Goal: Task Accomplishment & Management: Manage account settings

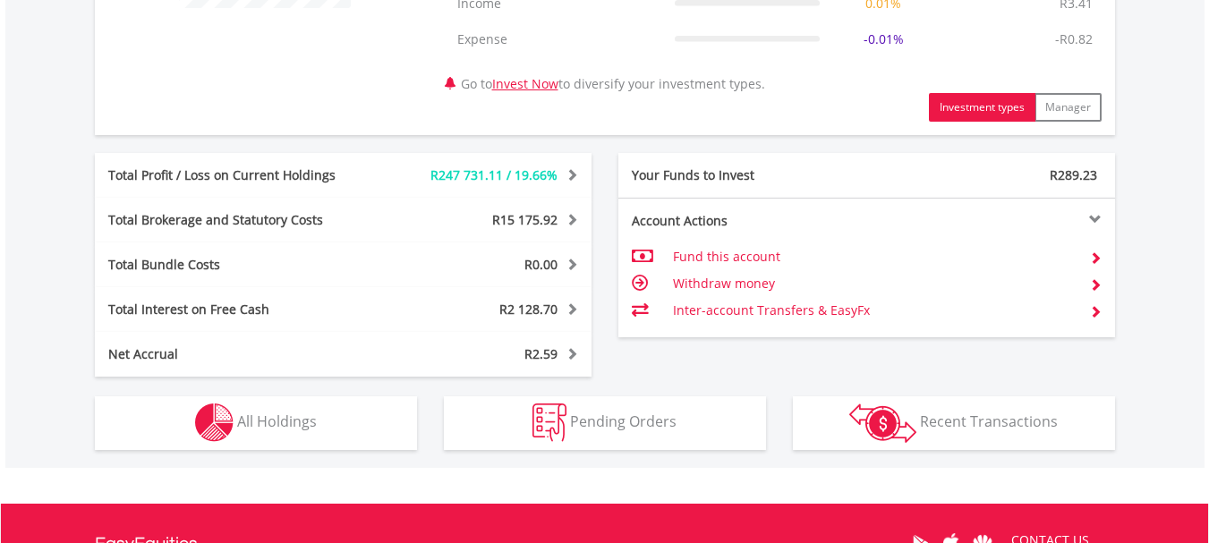
scroll to position [895, 0]
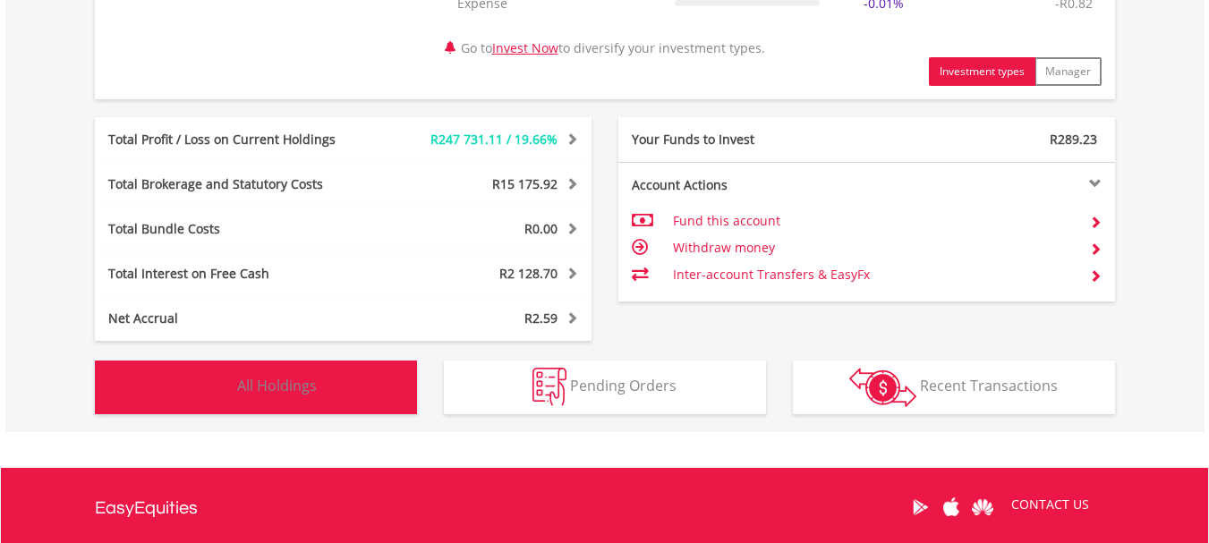
click at [289, 387] on span "All Holdings" at bounding box center [277, 386] width 80 height 20
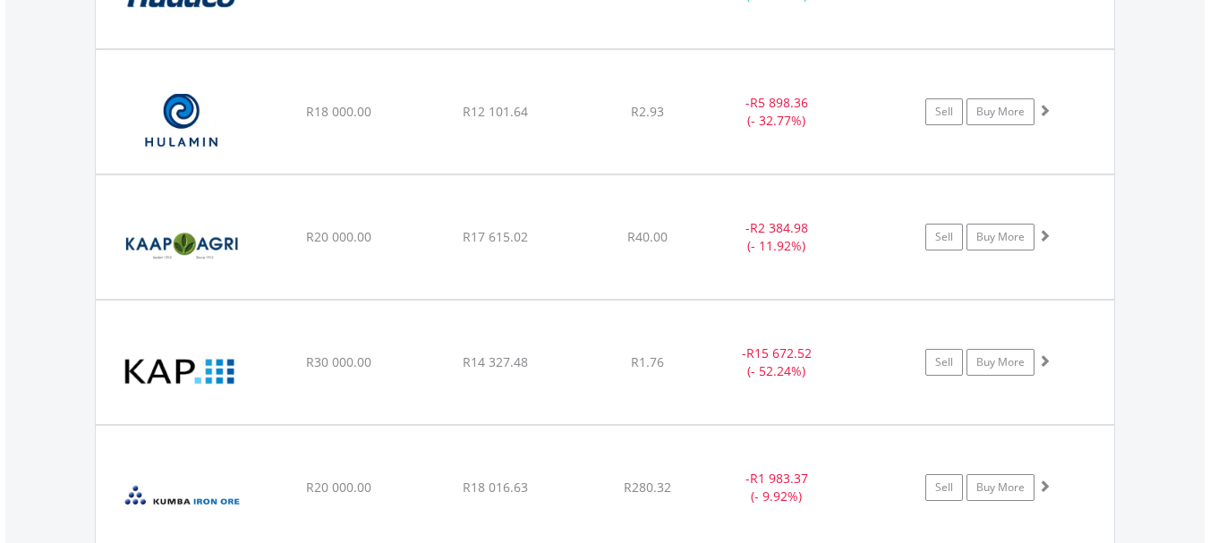
scroll to position [3189, 0]
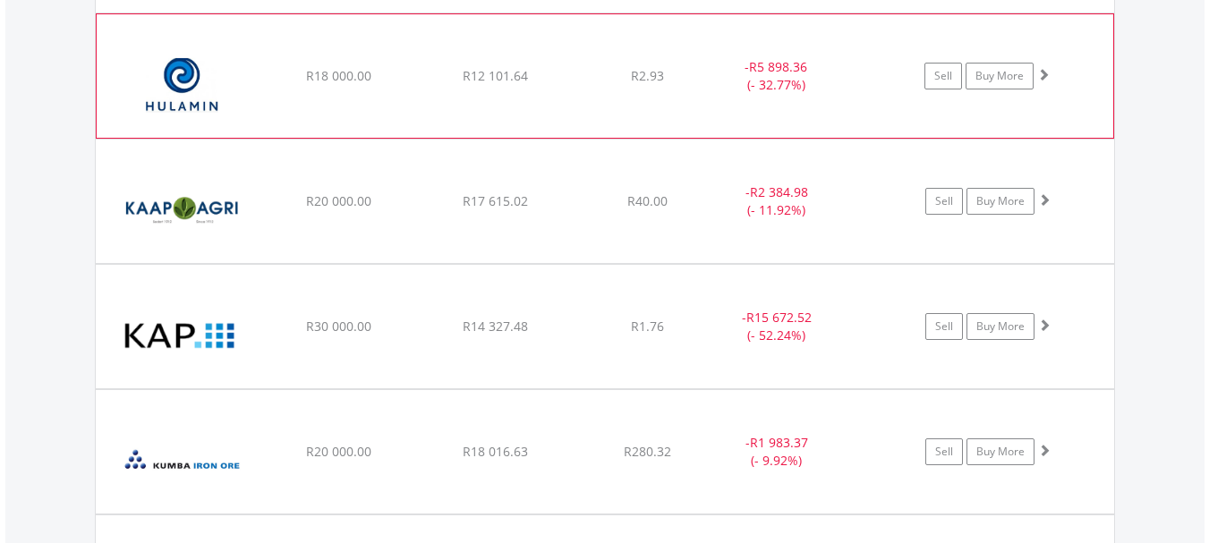
click at [1043, 72] on span at bounding box center [1043, 74] width 13 height 13
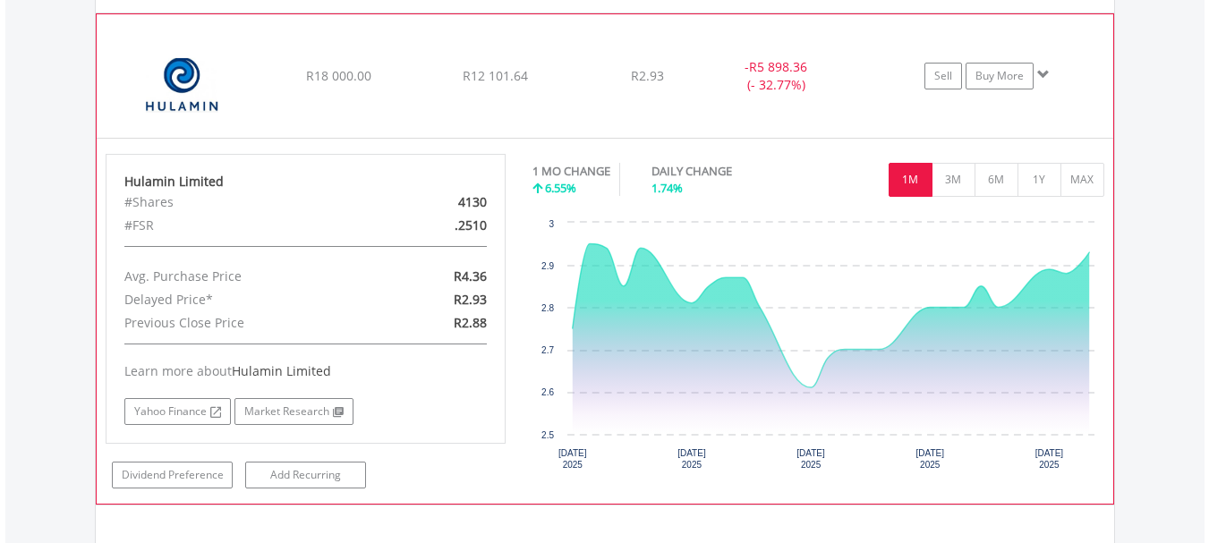
click at [1040, 72] on span at bounding box center [1043, 74] width 13 height 13
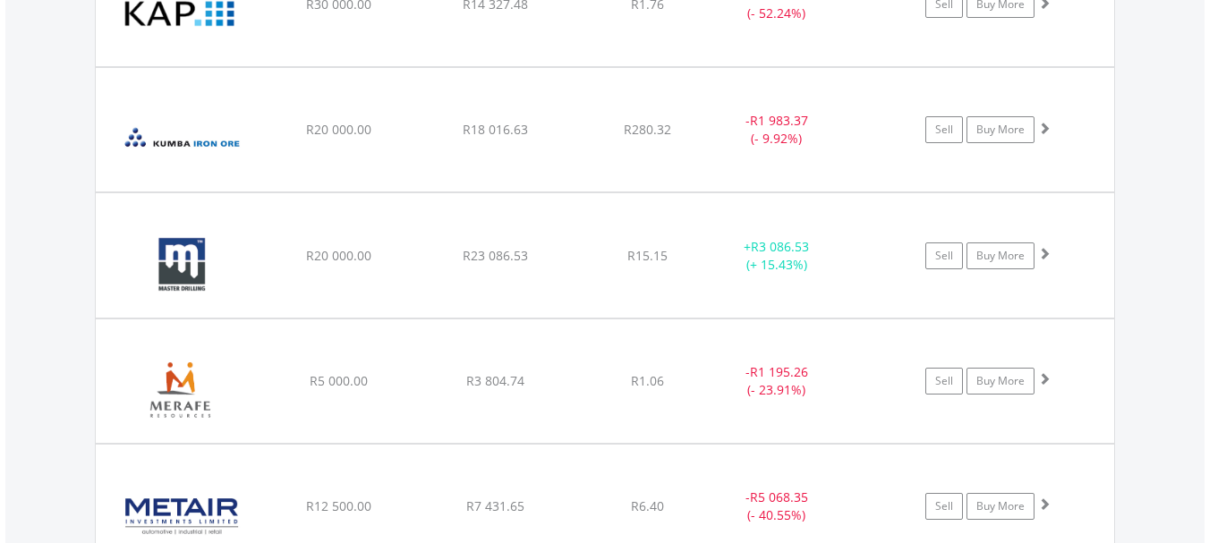
scroll to position [3546, 0]
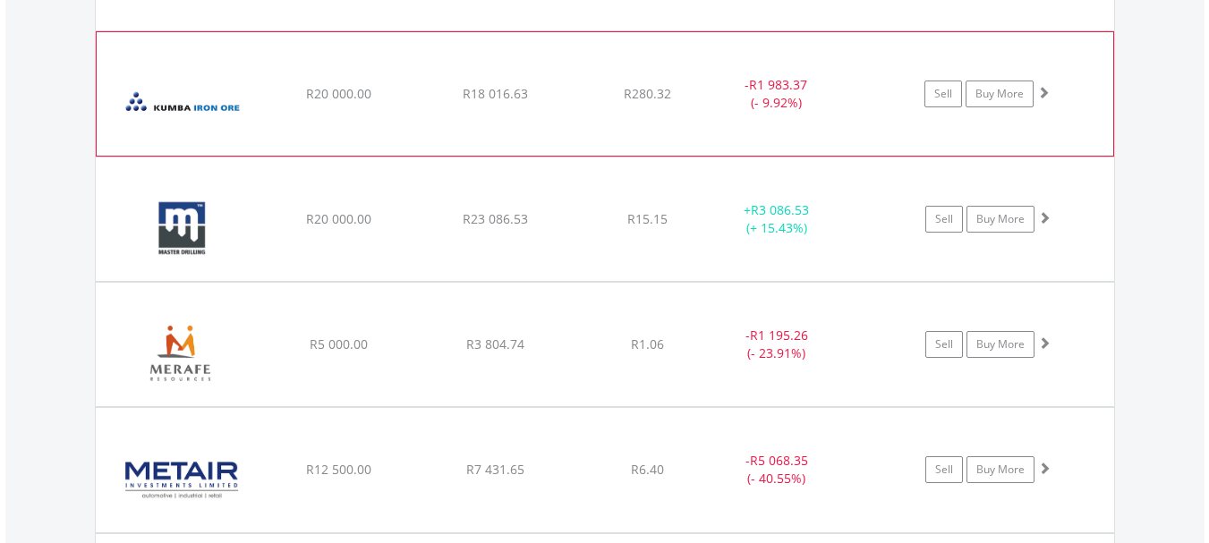
click at [1040, 89] on span at bounding box center [1043, 92] width 13 height 13
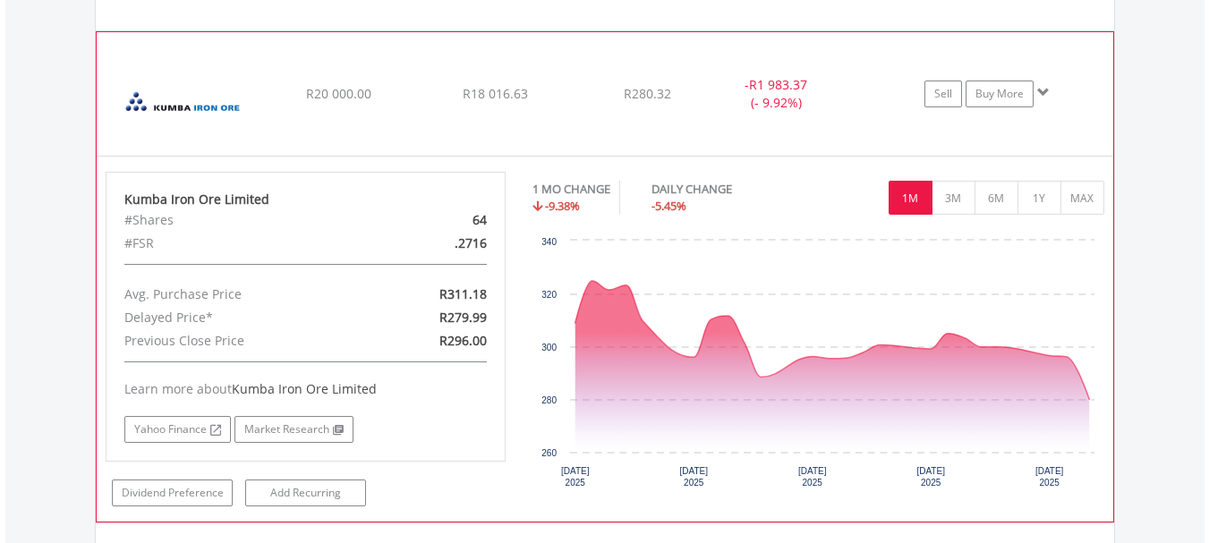
click at [1044, 91] on span at bounding box center [1043, 92] width 13 height 13
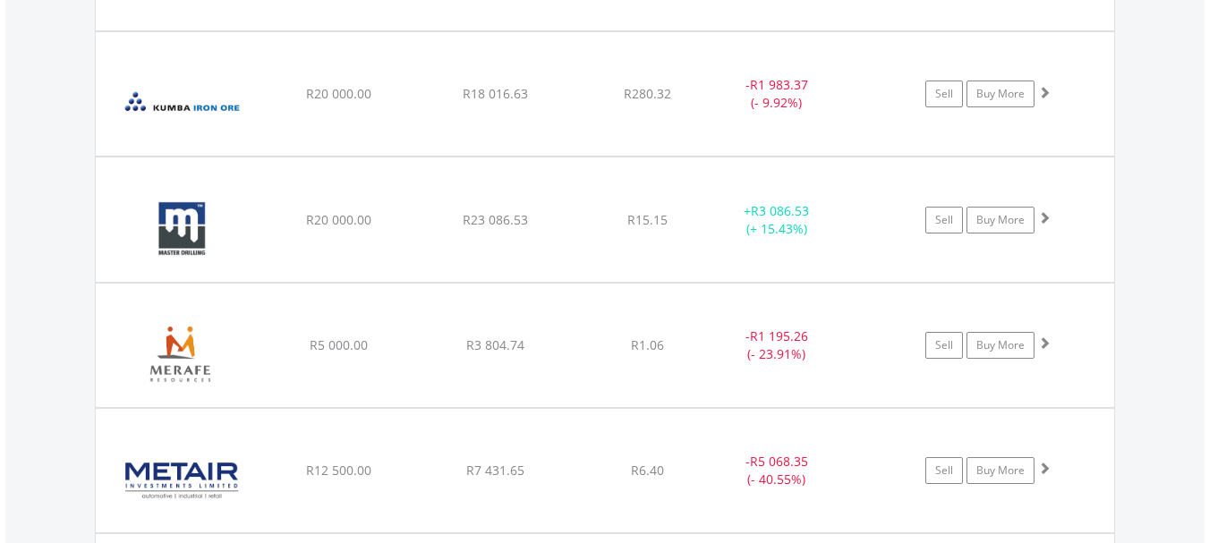
scroll to position [3582, 0]
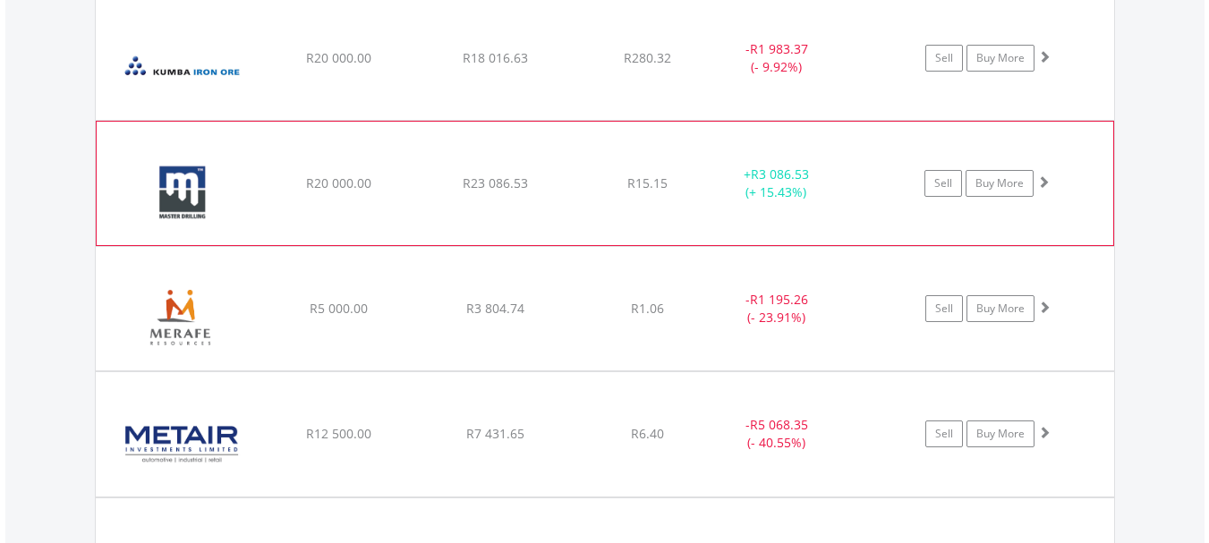
click at [1043, 177] on span at bounding box center [1043, 181] width 13 height 13
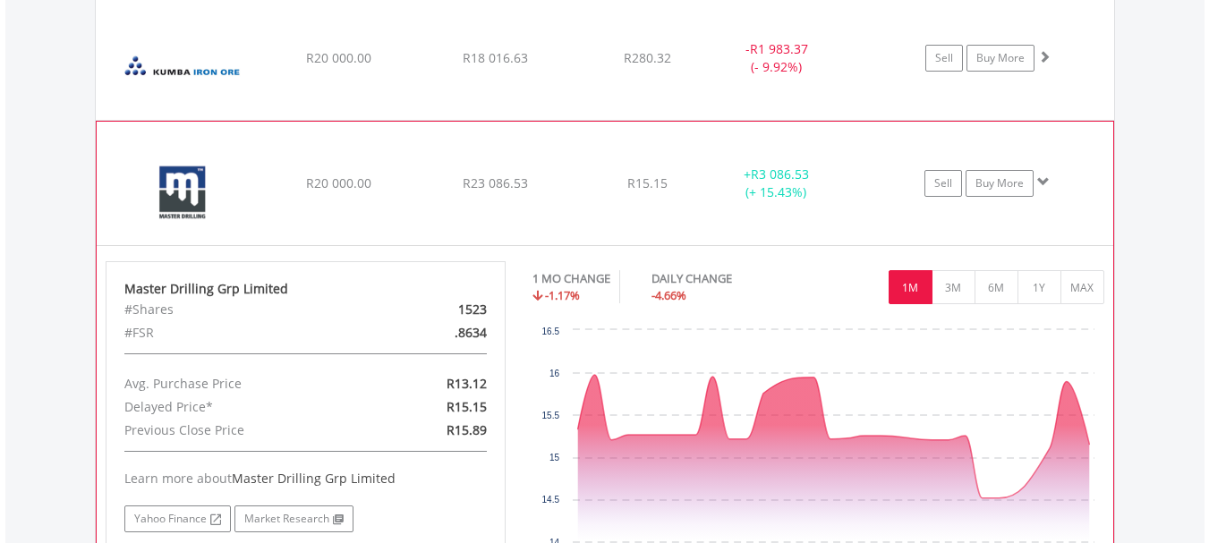
click at [1041, 177] on span at bounding box center [1043, 181] width 13 height 13
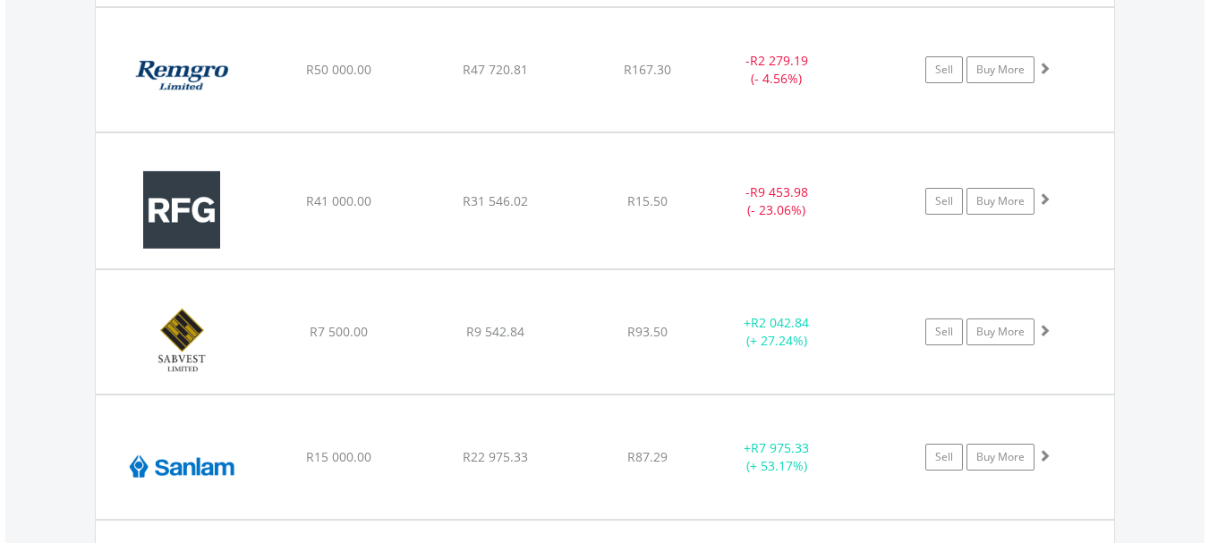
scroll to position [5122, 0]
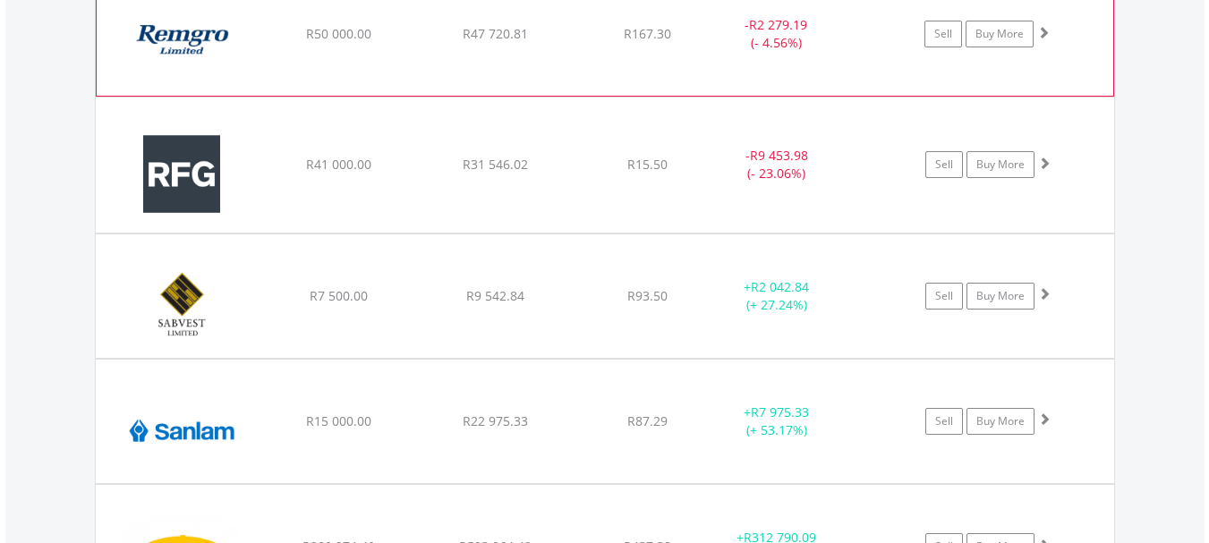
click at [1041, 28] on span at bounding box center [1043, 32] width 13 height 13
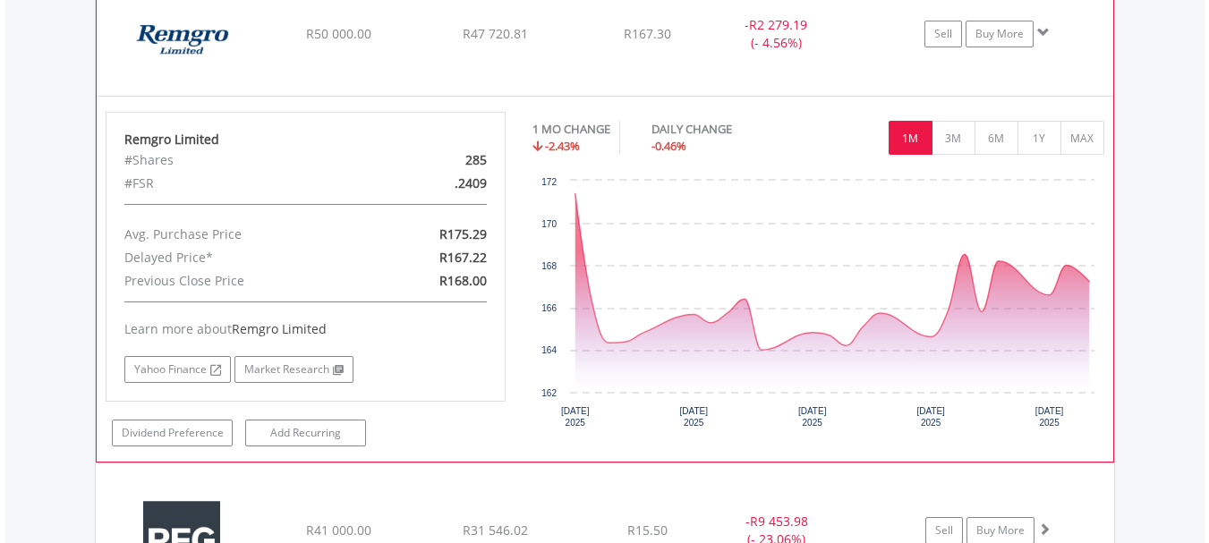
click at [1041, 30] on span at bounding box center [1043, 32] width 13 height 13
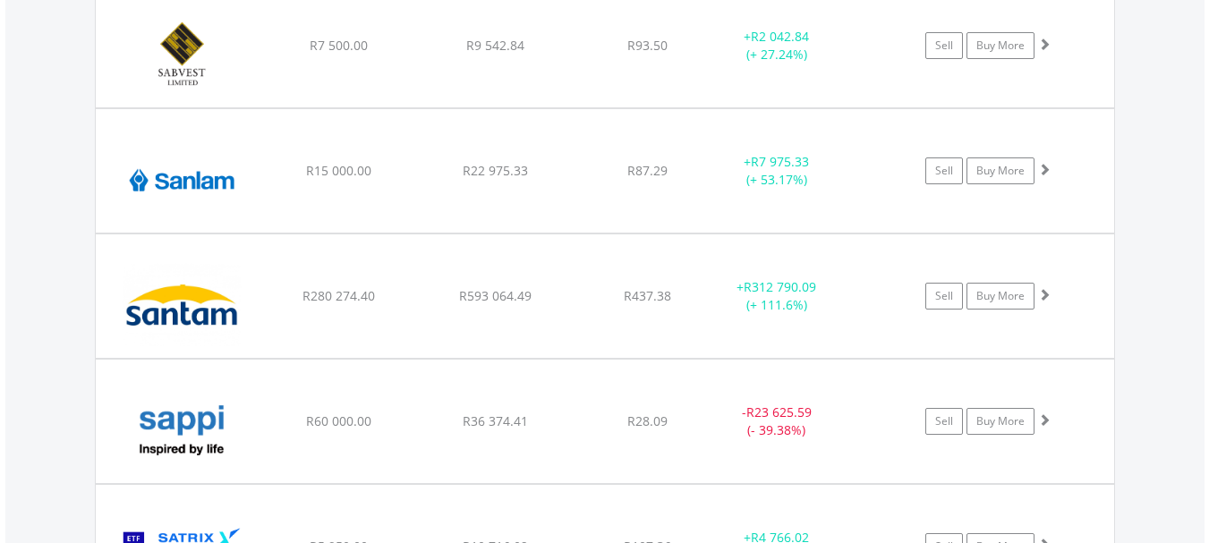
scroll to position [5336, 0]
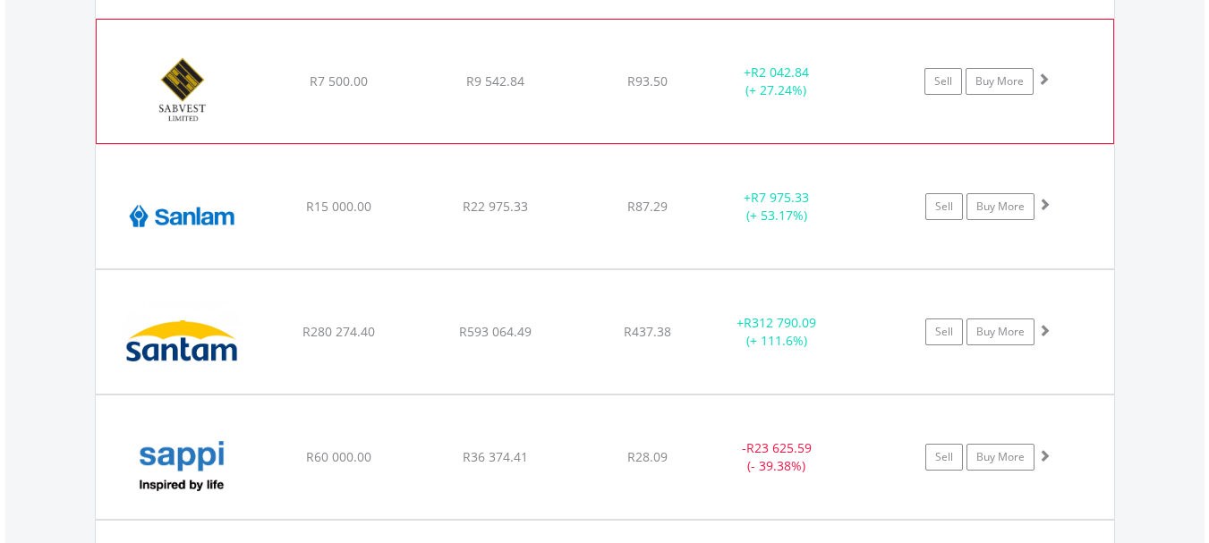
click at [1042, 77] on span at bounding box center [1043, 78] width 13 height 13
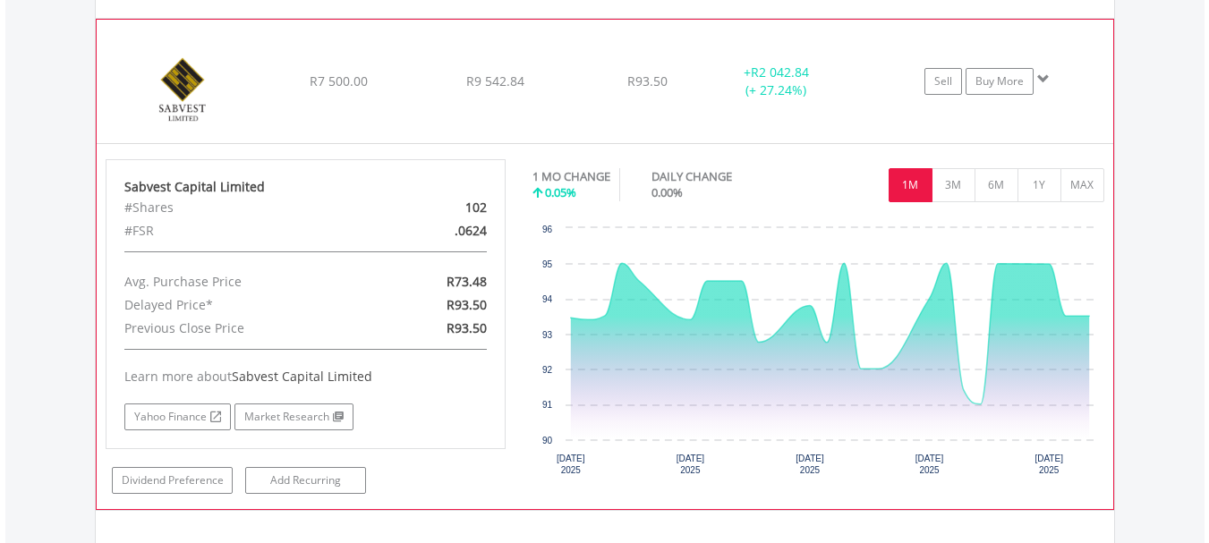
click at [1042, 77] on span at bounding box center [1043, 78] width 13 height 13
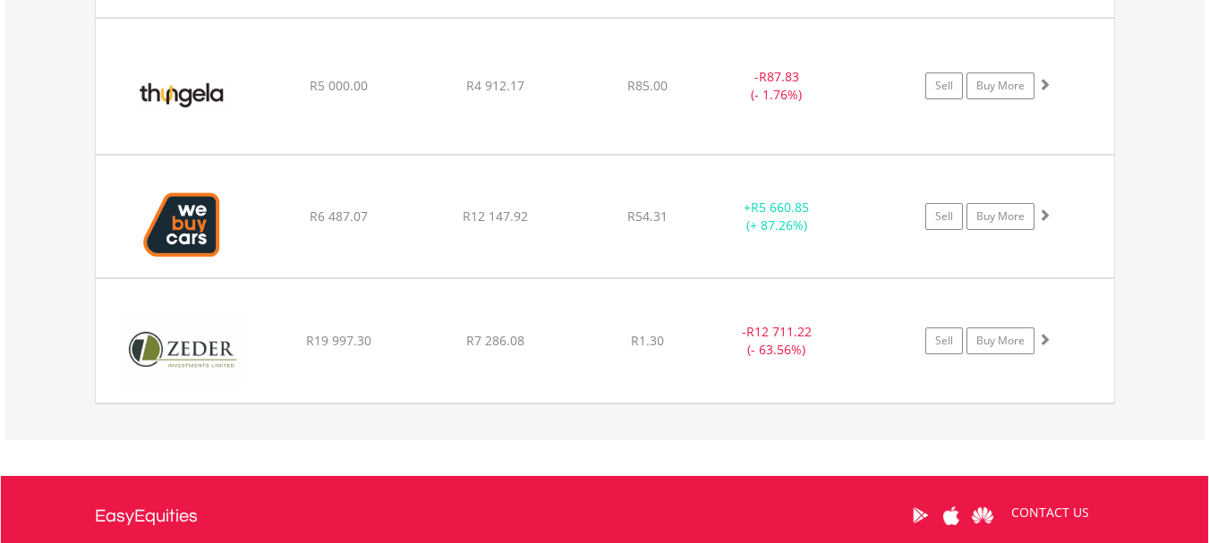
scroll to position [6374, 0]
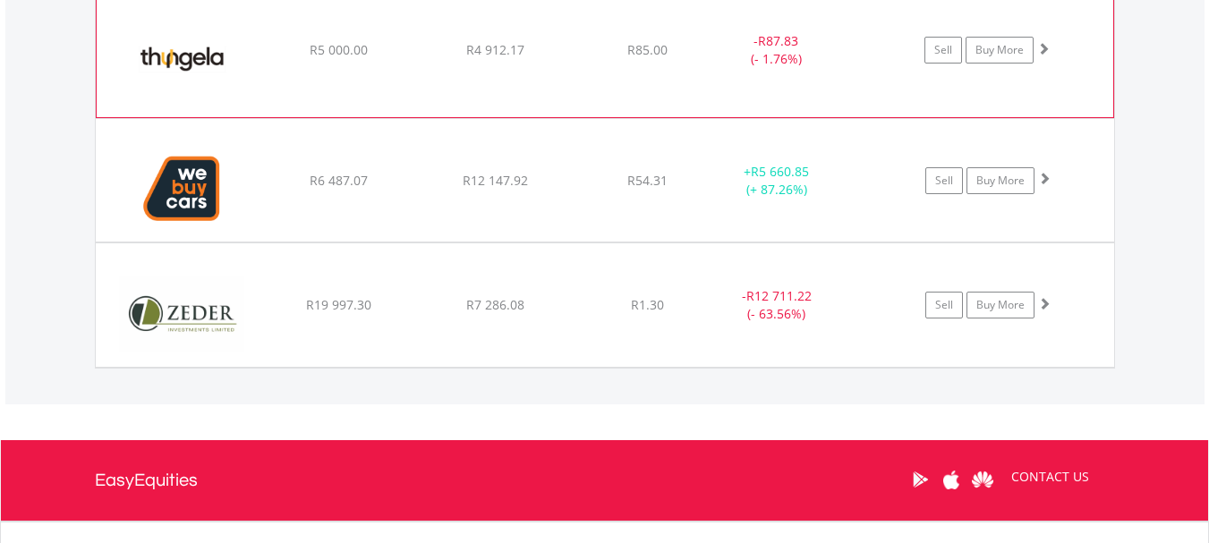
click at [1045, 47] on span at bounding box center [1043, 48] width 13 height 13
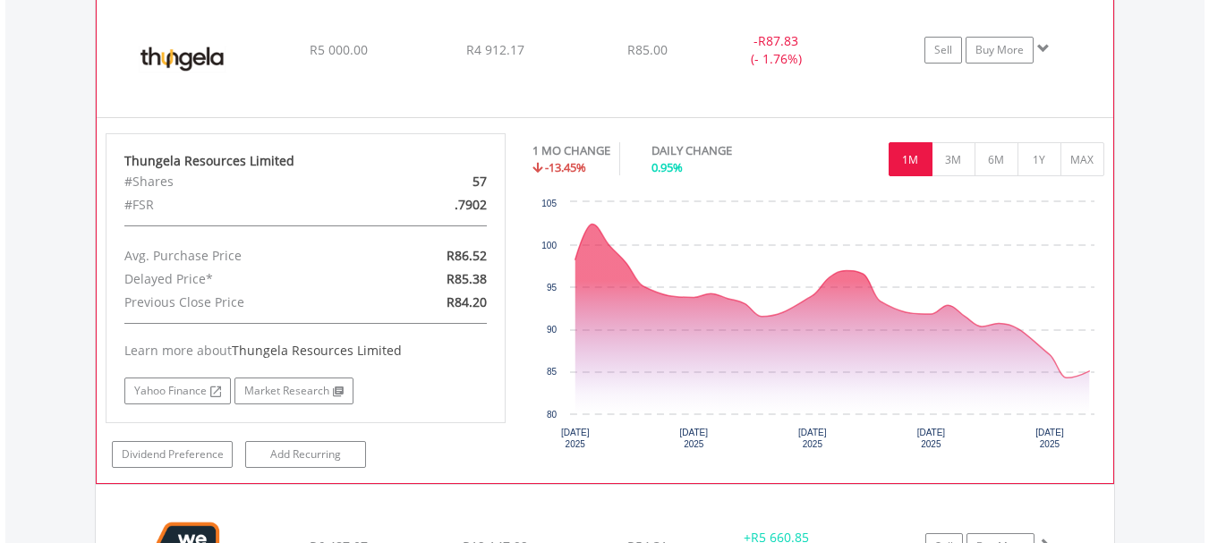
click at [1045, 47] on span at bounding box center [1043, 48] width 13 height 13
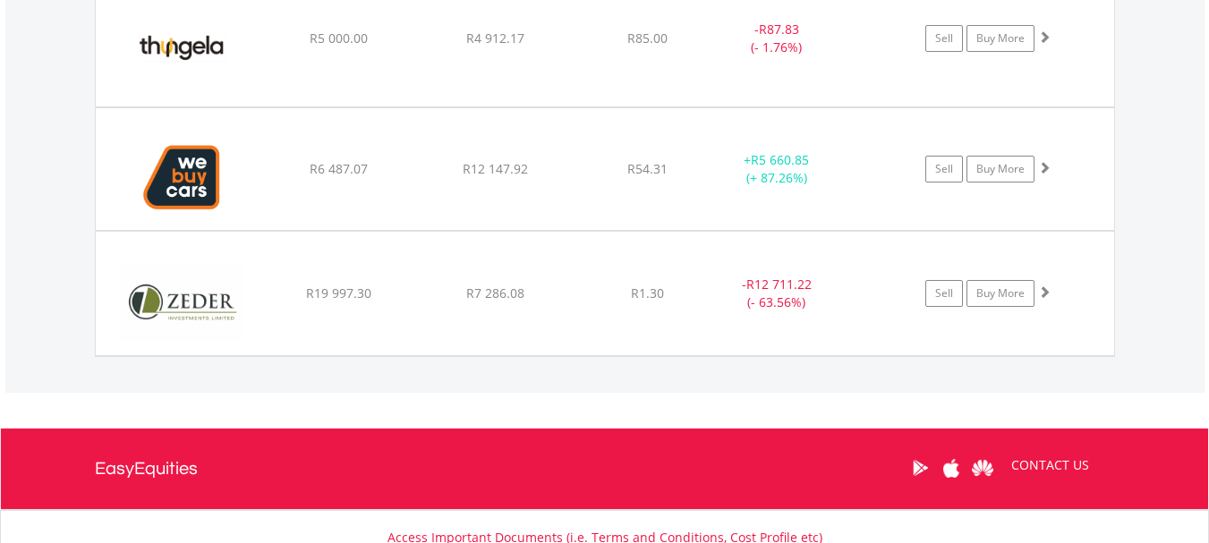
scroll to position [6339, 0]
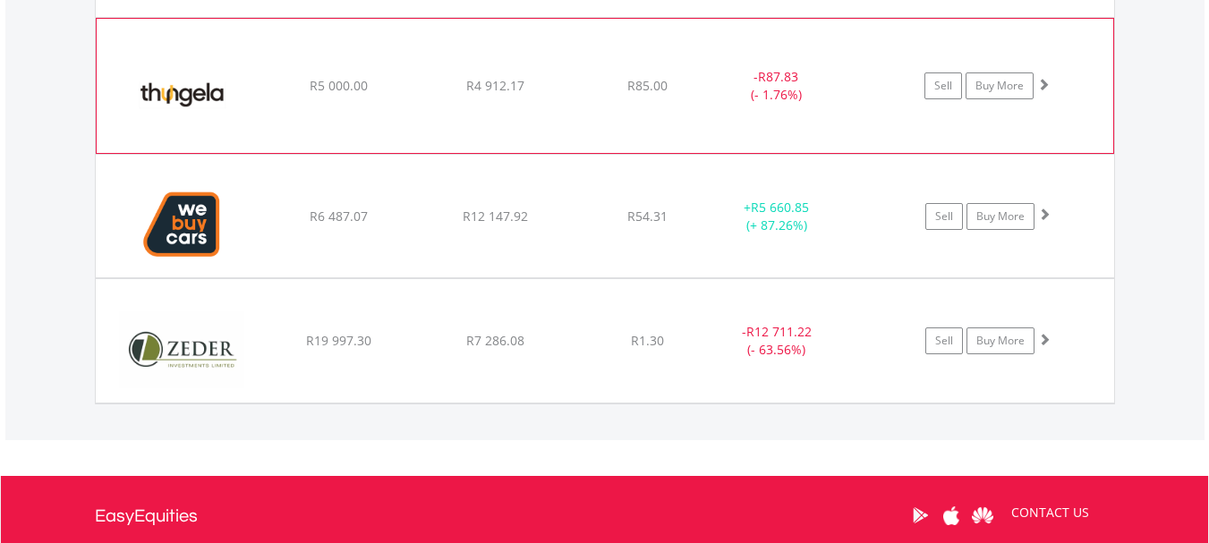
click at [1045, 81] on span at bounding box center [1043, 84] width 13 height 13
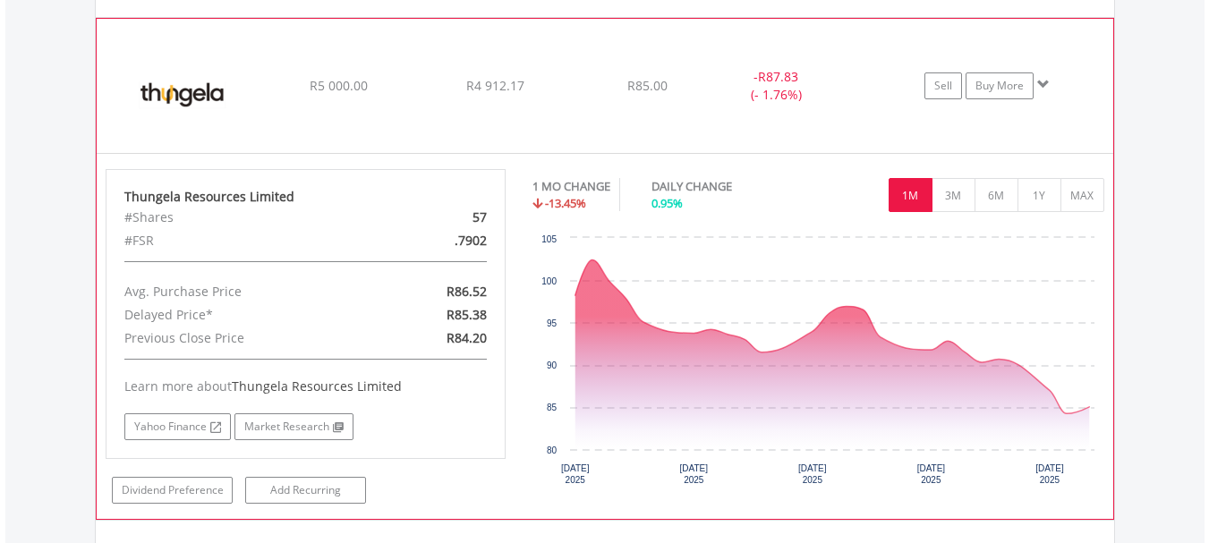
click at [1045, 81] on span at bounding box center [1043, 84] width 13 height 13
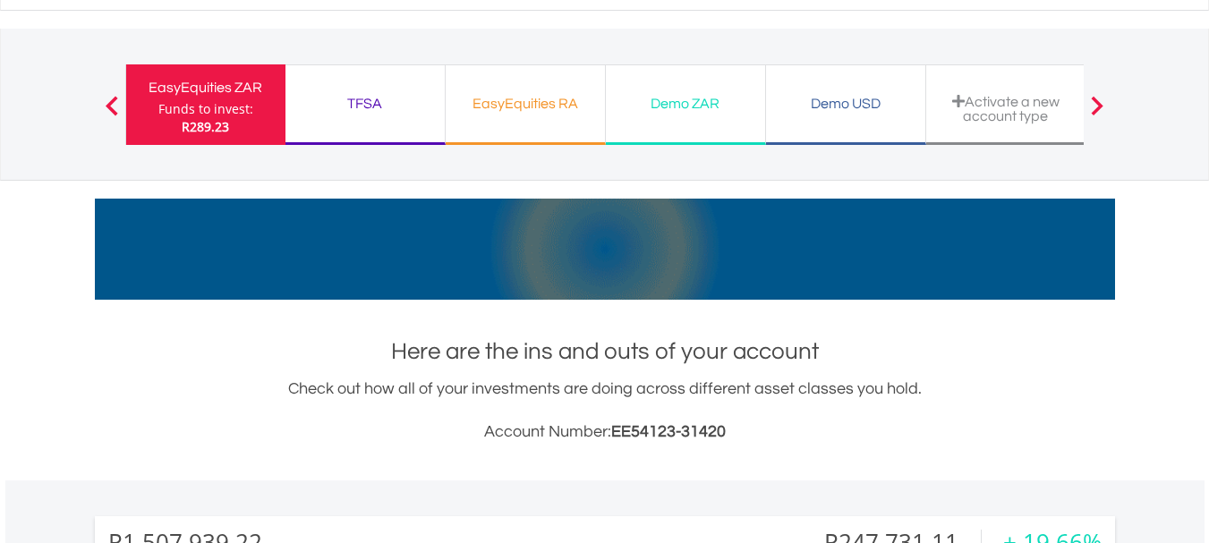
scroll to position [0, 0]
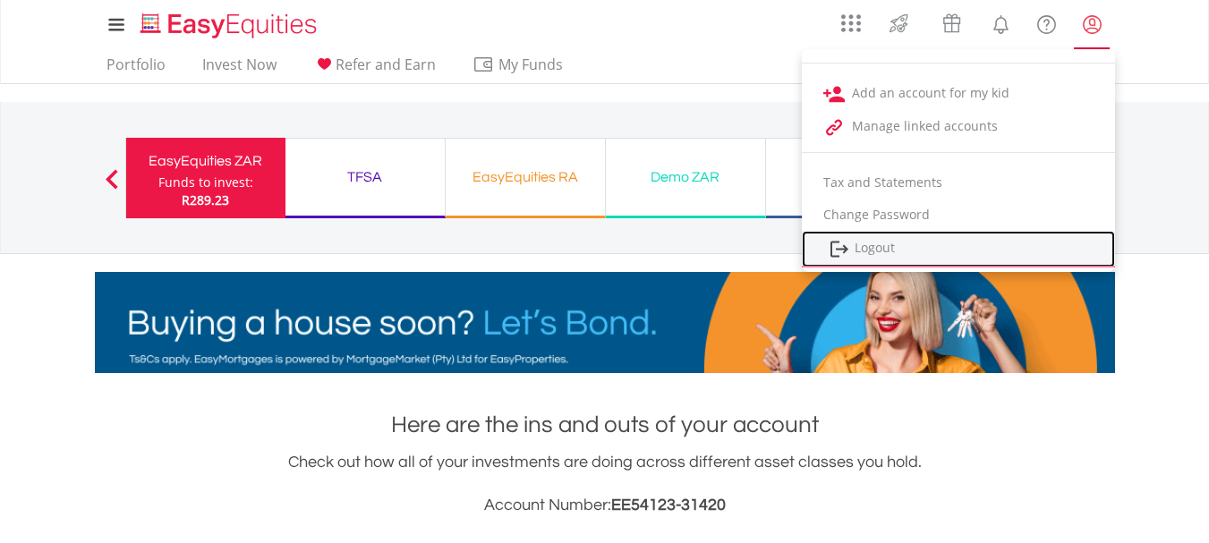
click at [873, 248] on link "Logout" at bounding box center [958, 249] width 313 height 37
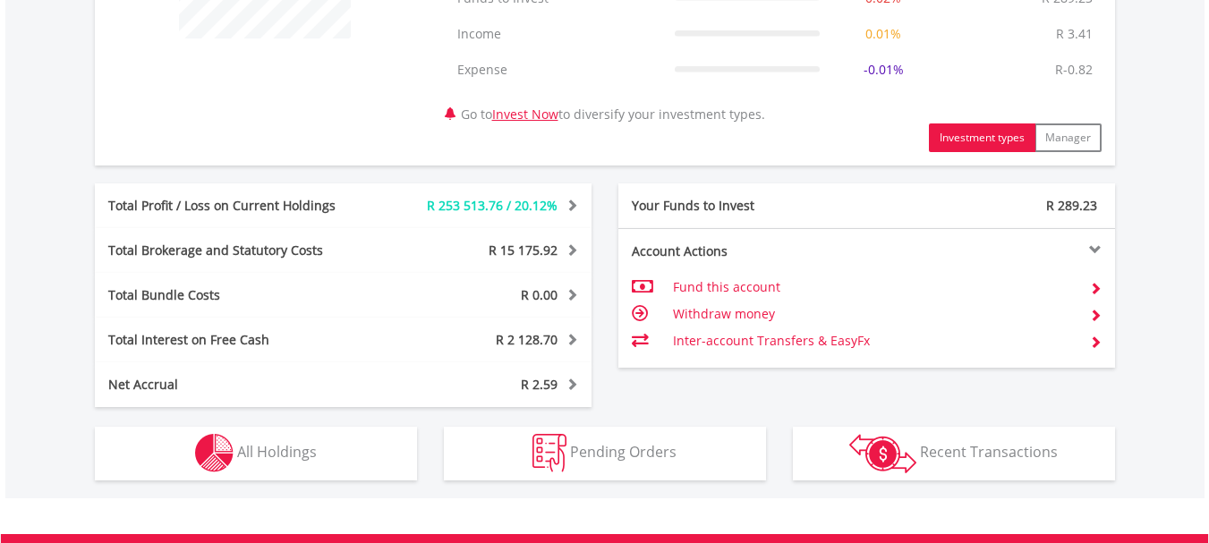
scroll to position [859, 0]
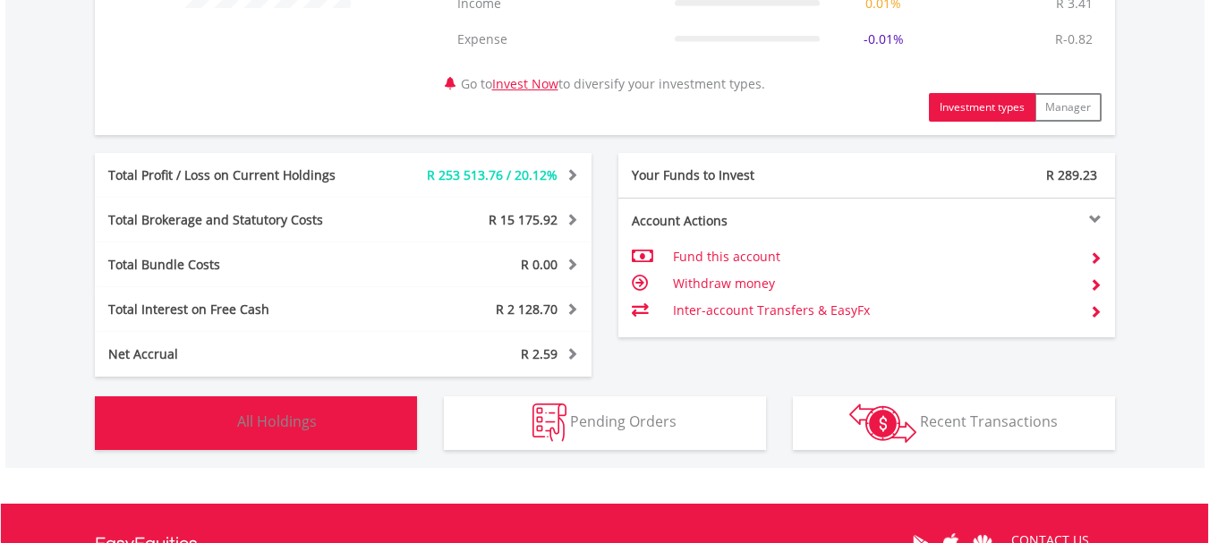
click at [295, 414] on span "All Holdings" at bounding box center [277, 422] width 80 height 20
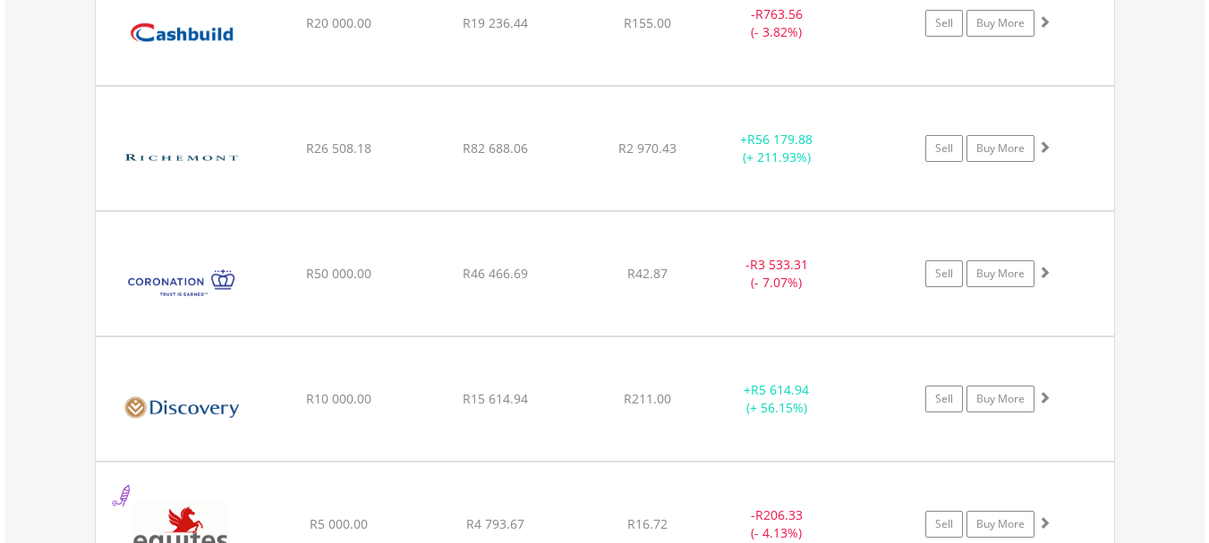
scroll to position [2258, 0]
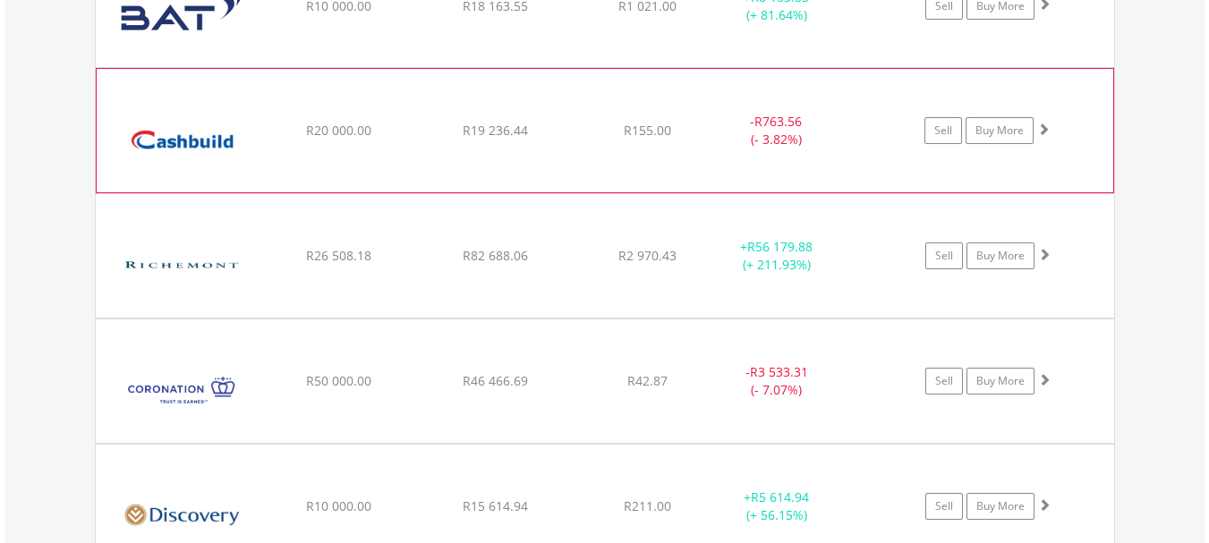
click at [1042, 128] on span at bounding box center [1043, 129] width 13 height 13
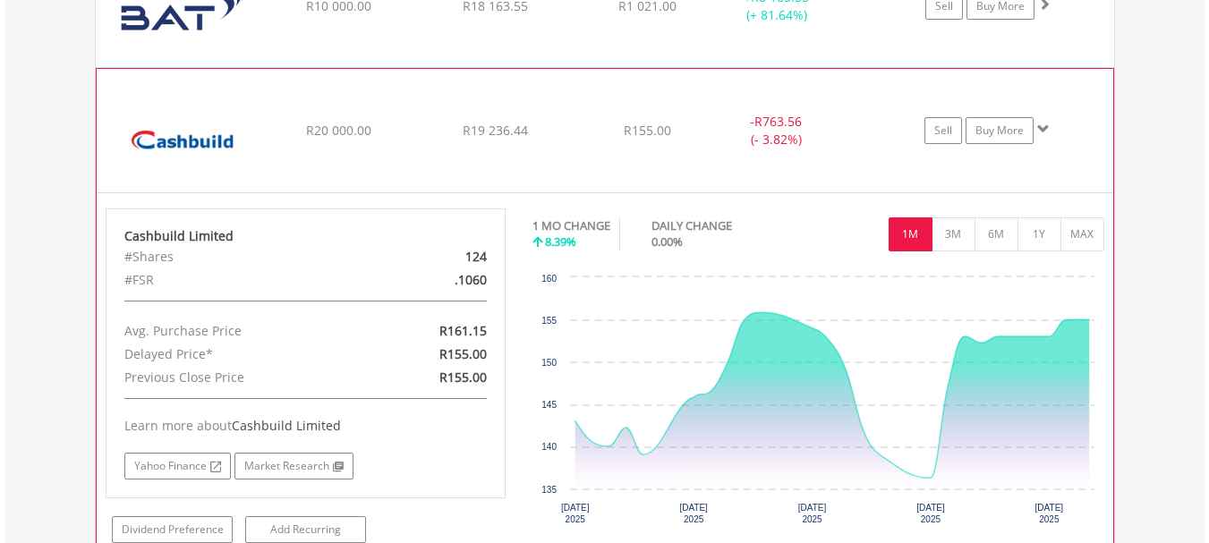
click at [1041, 125] on span at bounding box center [1043, 129] width 13 height 13
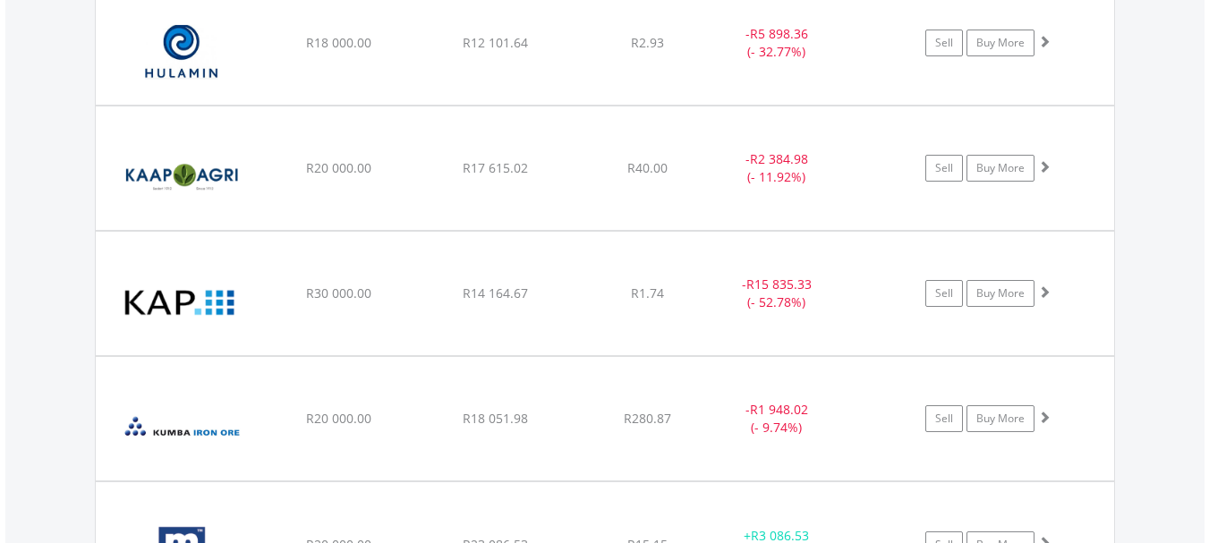
scroll to position [3224, 0]
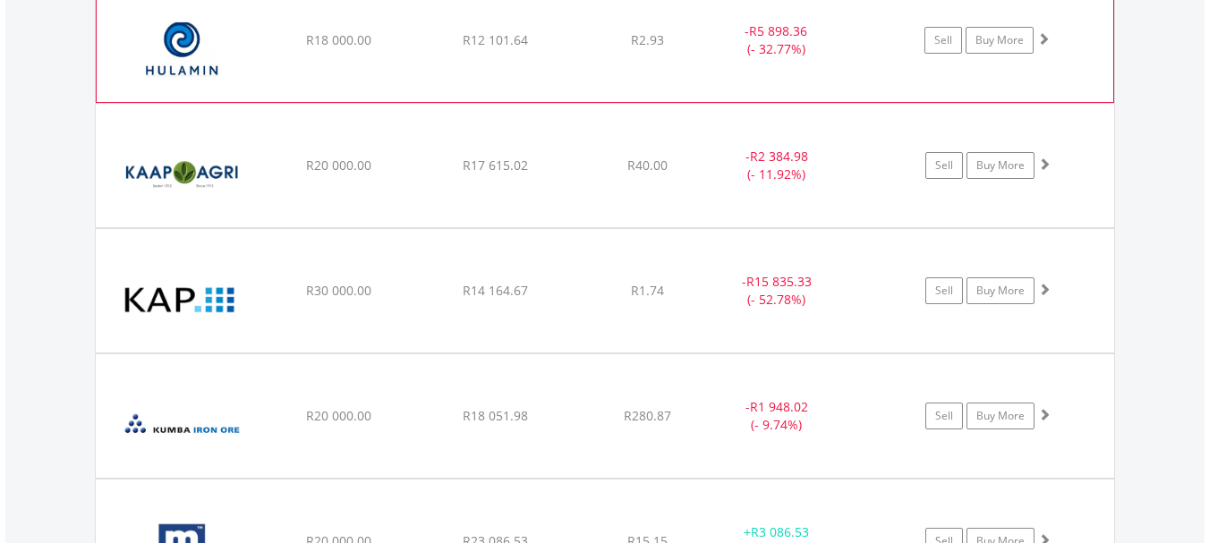
click at [1043, 38] on span at bounding box center [1043, 38] width 13 height 13
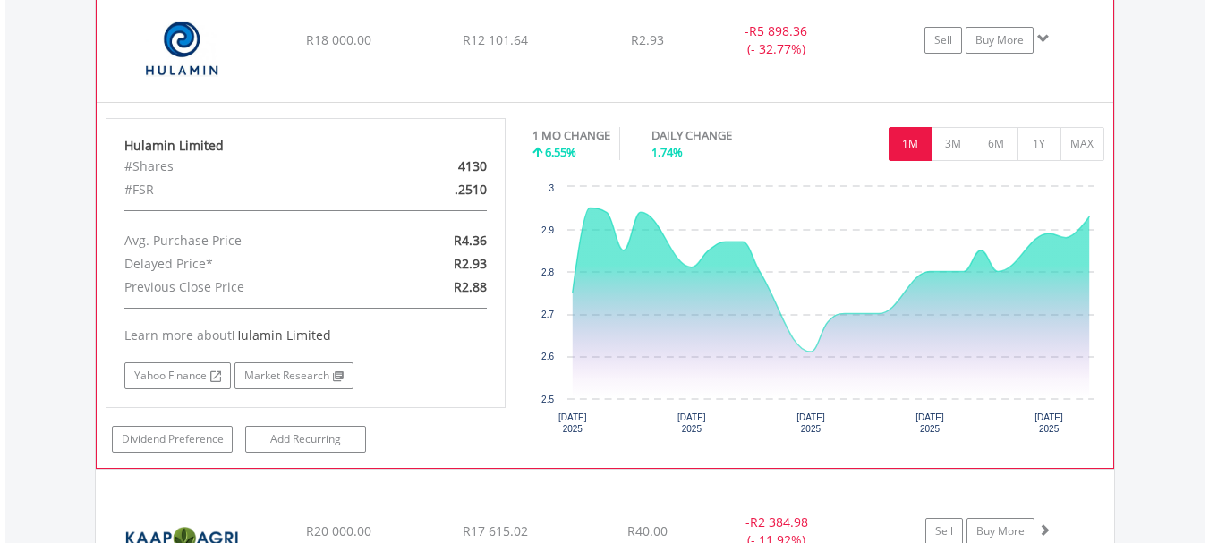
click at [1043, 38] on span at bounding box center [1043, 38] width 13 height 13
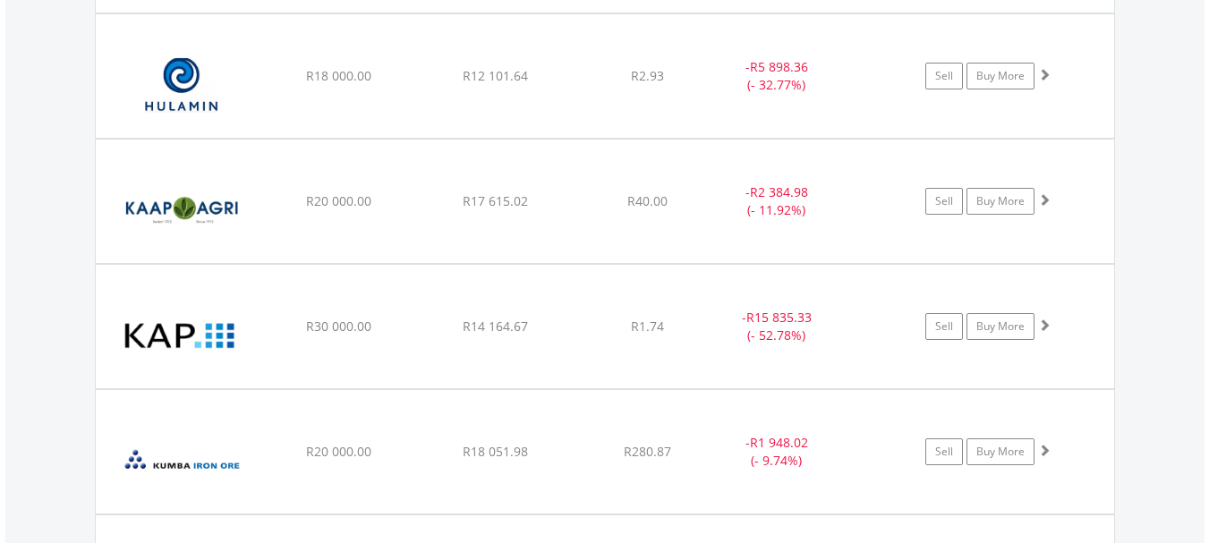
scroll to position [3081, 0]
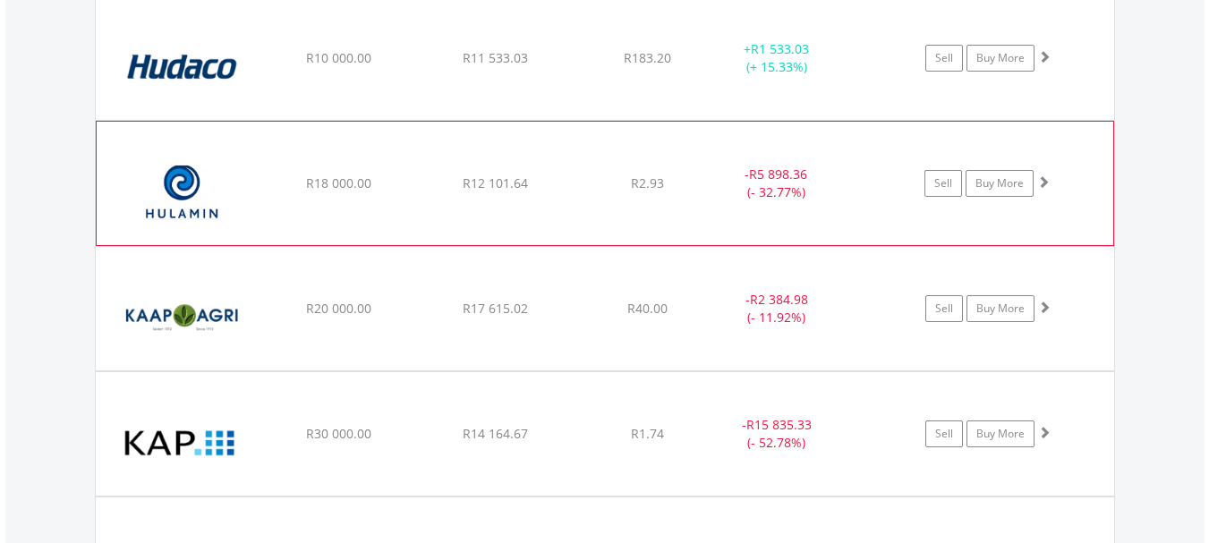
click at [1042, 180] on span at bounding box center [1043, 181] width 13 height 13
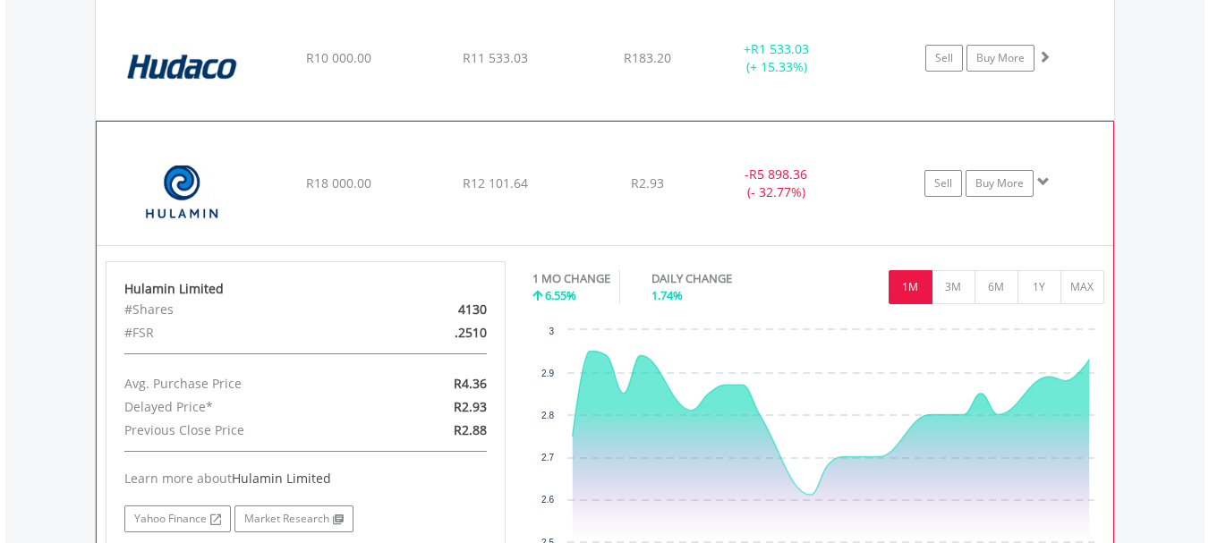
click at [1043, 179] on span at bounding box center [1043, 181] width 13 height 13
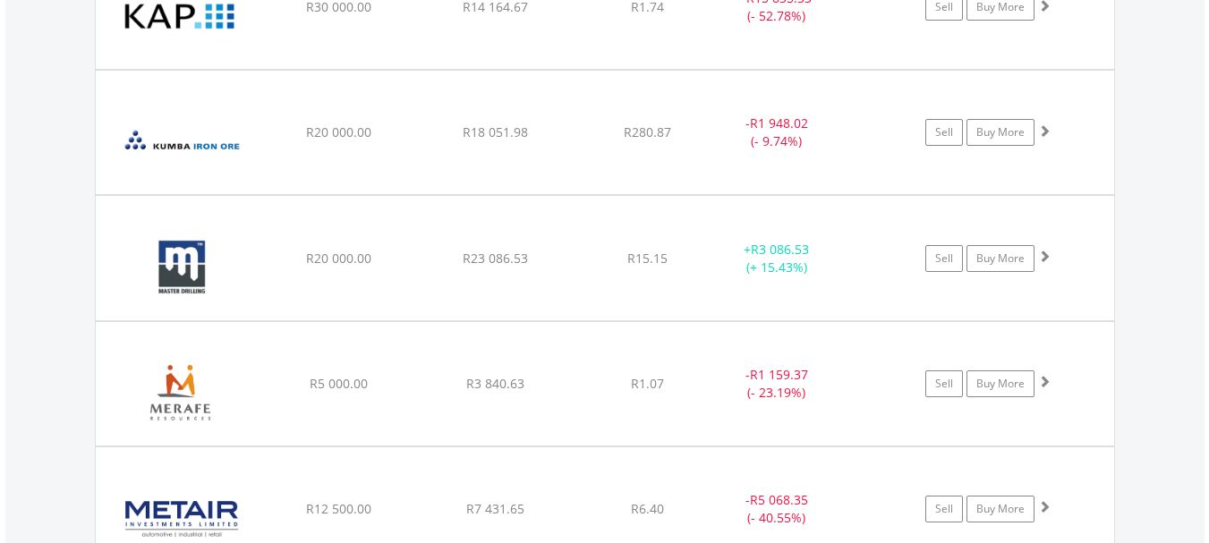
scroll to position [3511, 0]
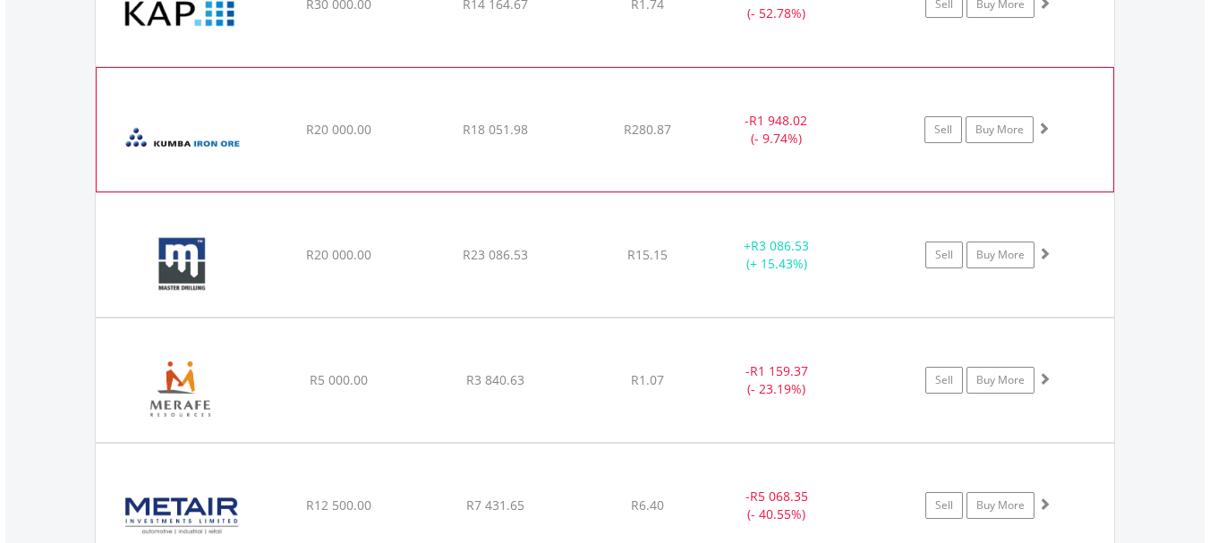
click at [1044, 127] on span at bounding box center [1043, 128] width 13 height 13
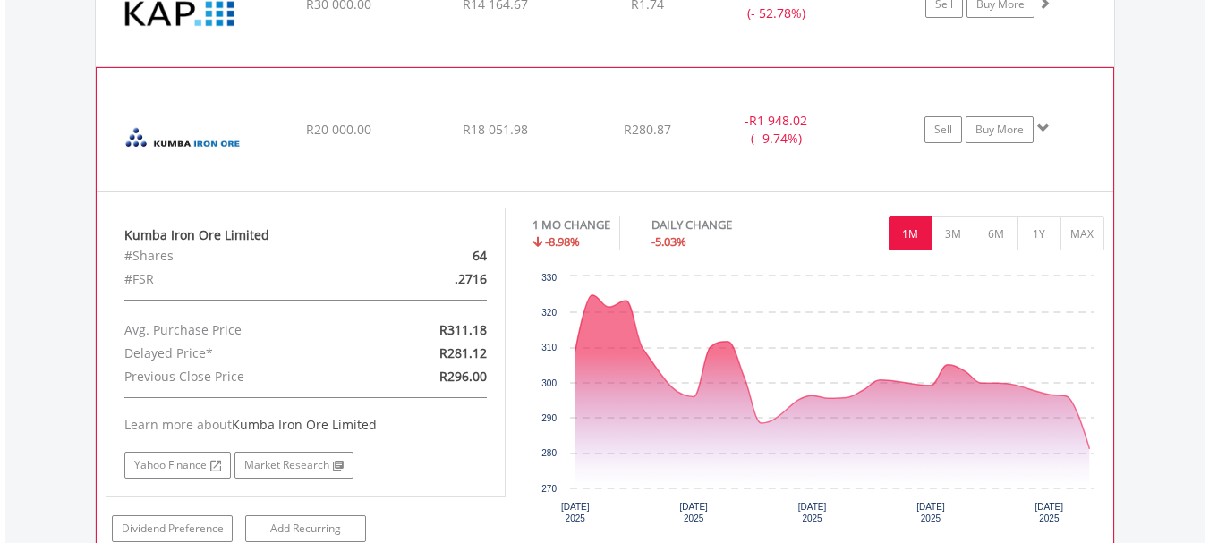
click at [1044, 128] on span at bounding box center [1043, 128] width 13 height 13
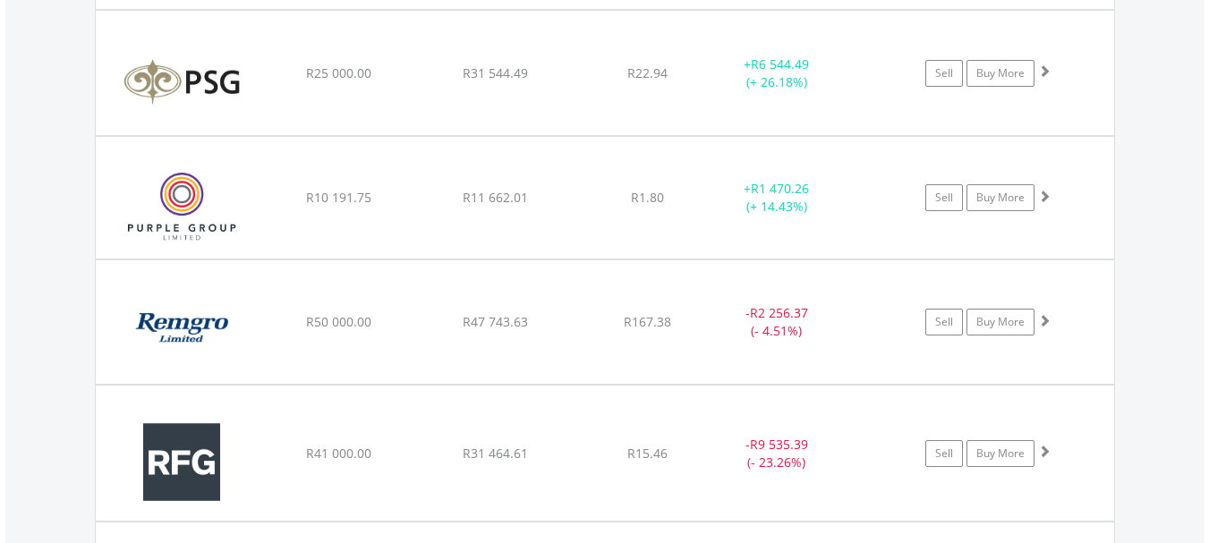
scroll to position [4835, 0]
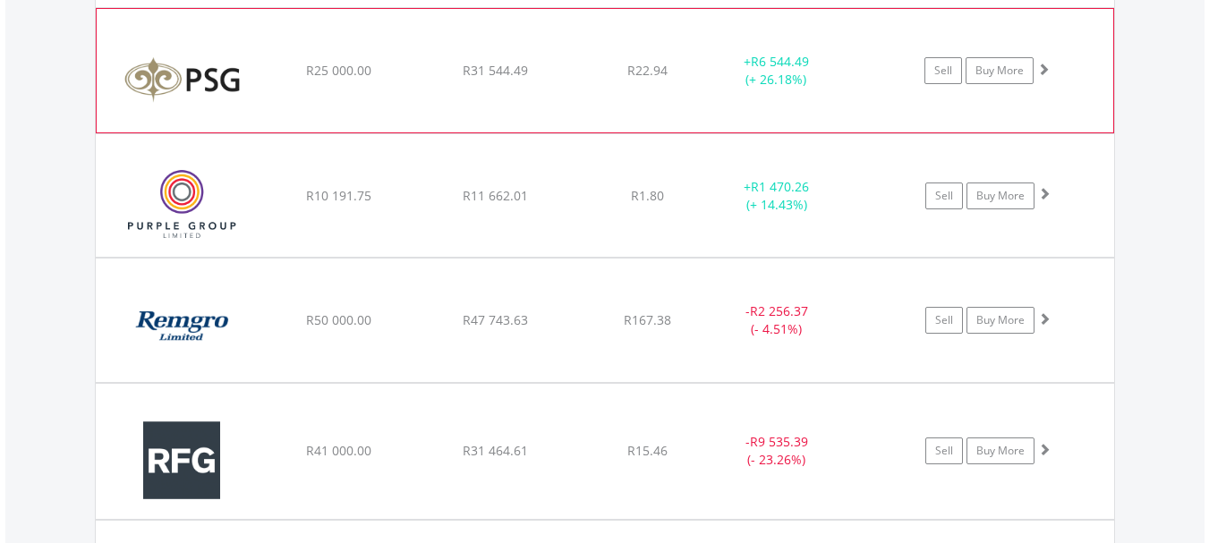
click at [1043, 66] on span at bounding box center [1043, 69] width 13 height 13
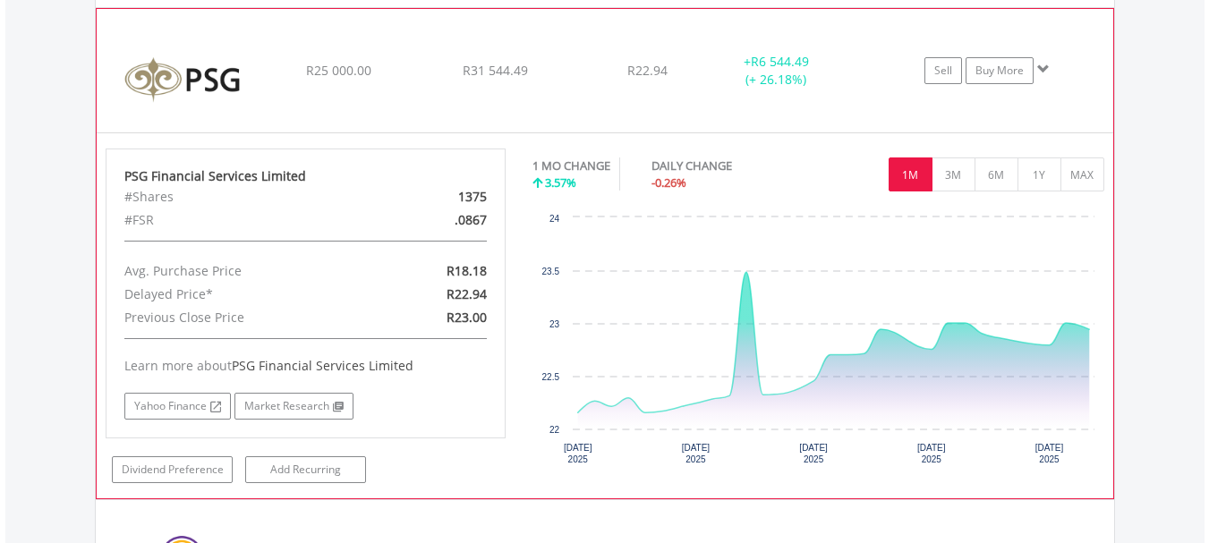
click at [1043, 66] on span at bounding box center [1043, 69] width 13 height 13
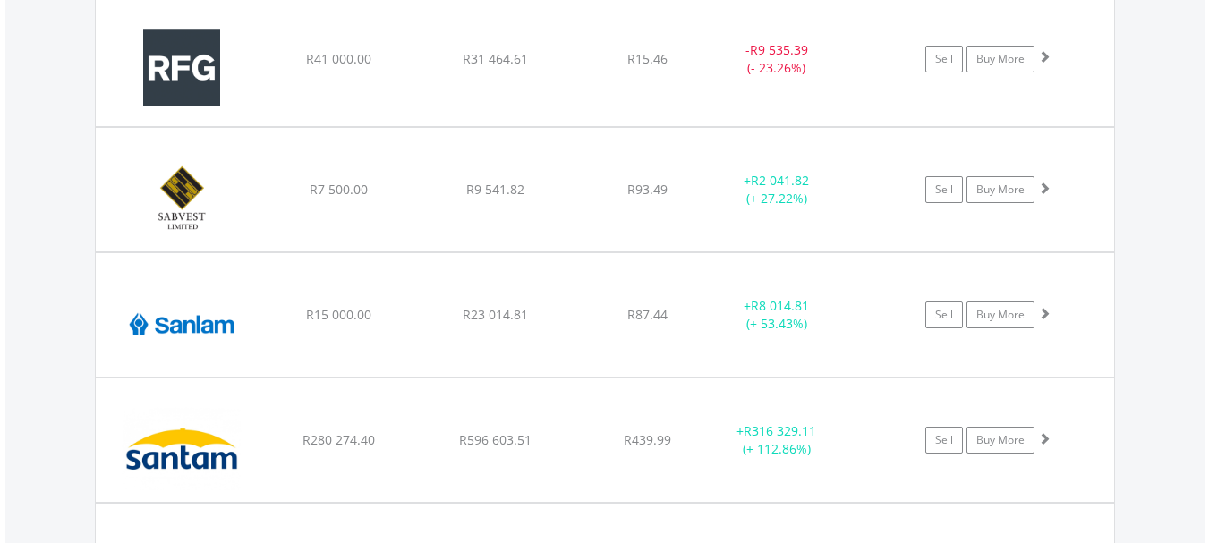
scroll to position [5229, 0]
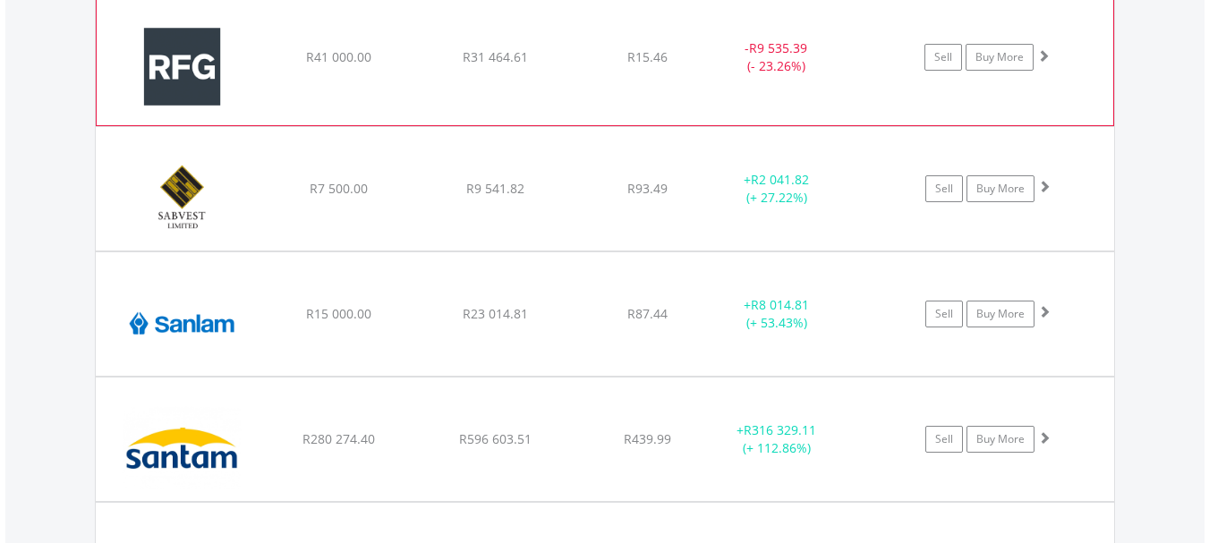
click at [1045, 51] on span at bounding box center [1043, 55] width 13 height 13
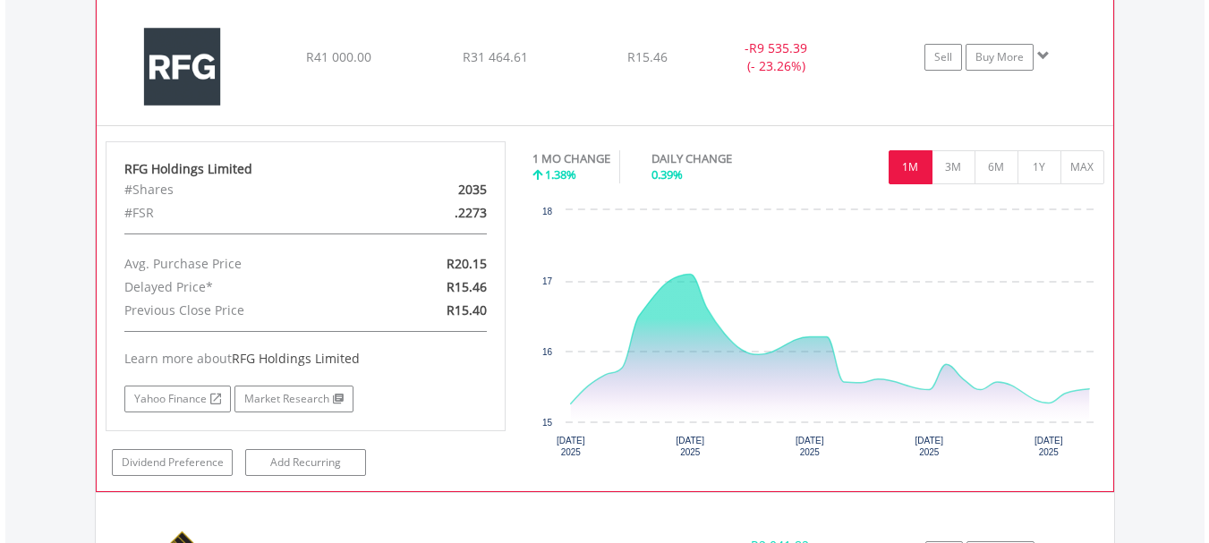
click at [1045, 51] on span at bounding box center [1043, 55] width 13 height 13
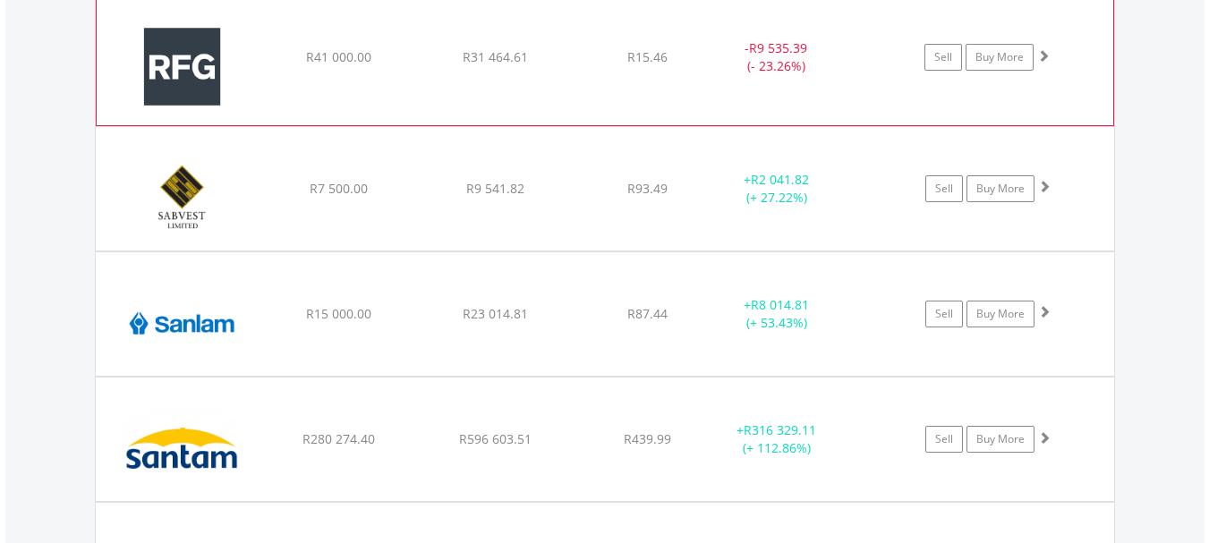
click at [1043, 55] on span at bounding box center [1043, 55] width 13 height 13
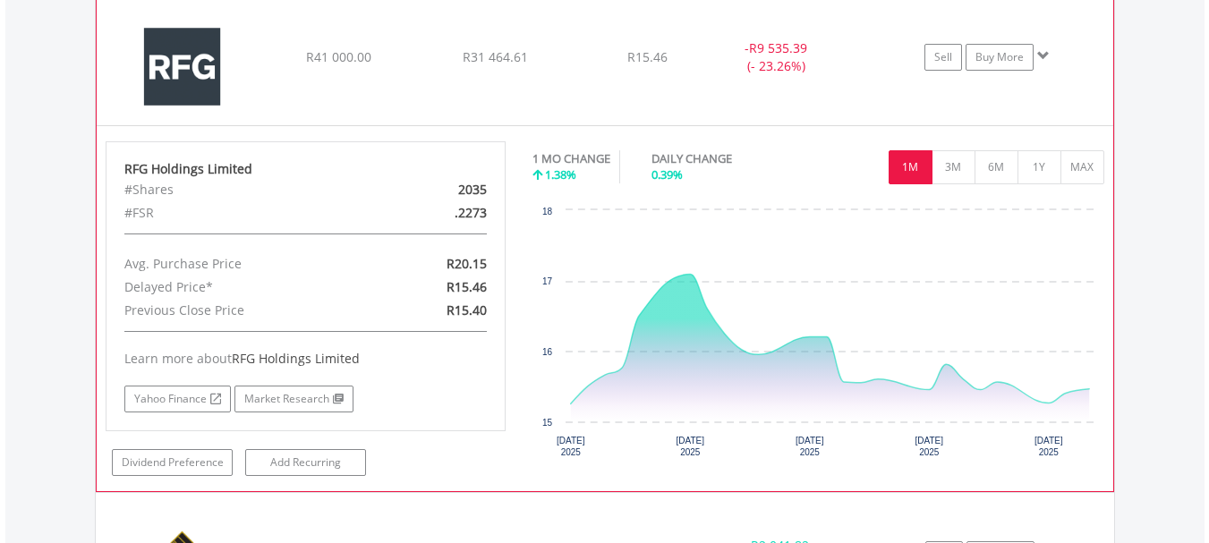
click at [1043, 55] on span at bounding box center [1043, 55] width 13 height 13
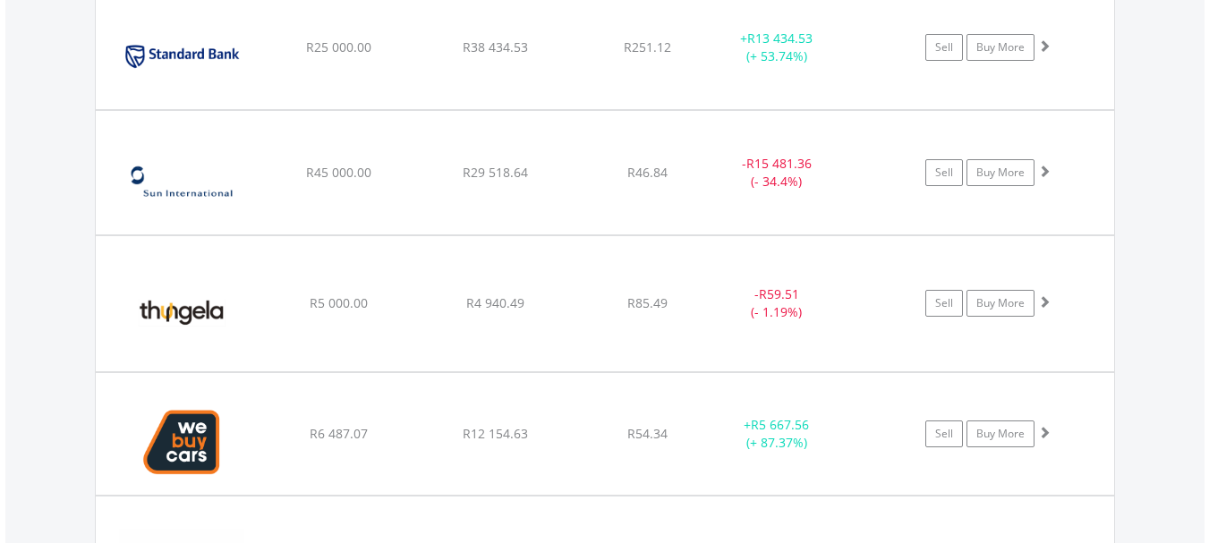
scroll to position [6124, 0]
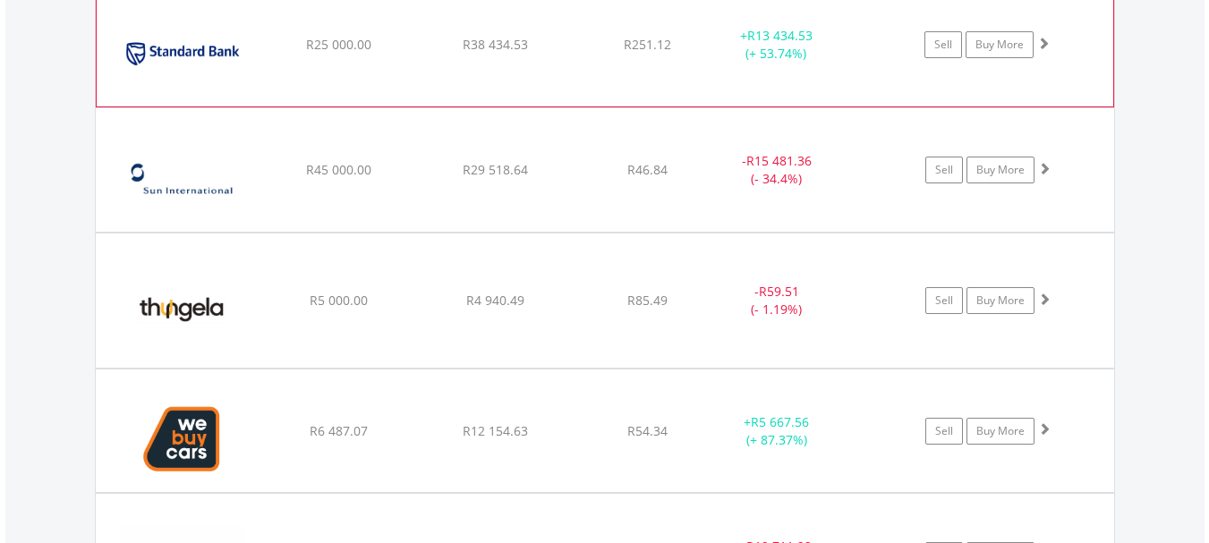
click at [1044, 40] on span at bounding box center [1043, 43] width 13 height 13
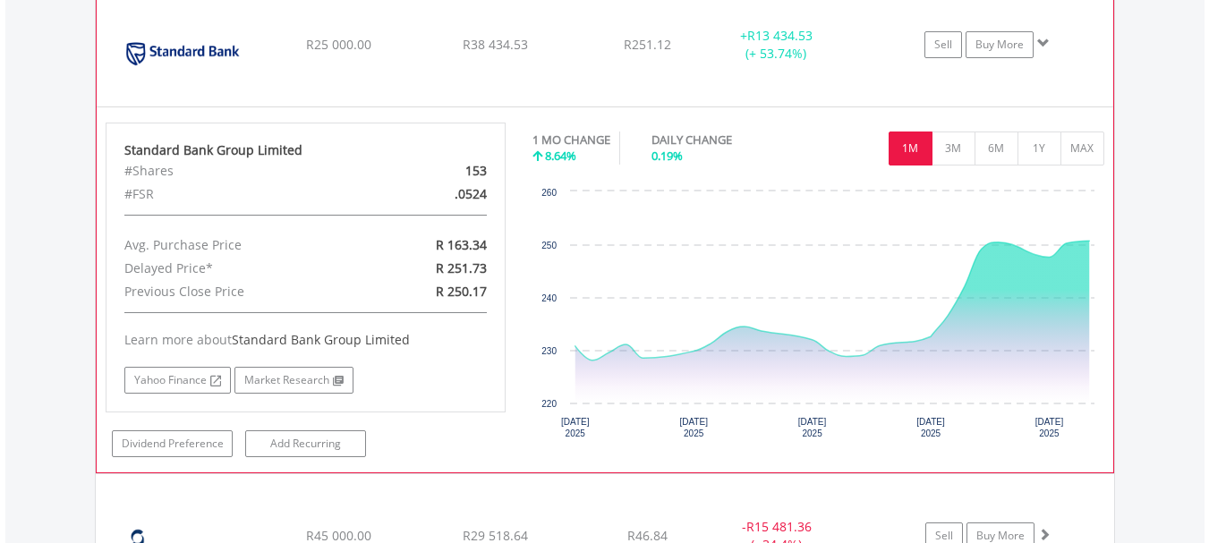
click at [1043, 38] on span at bounding box center [1043, 43] width 13 height 13
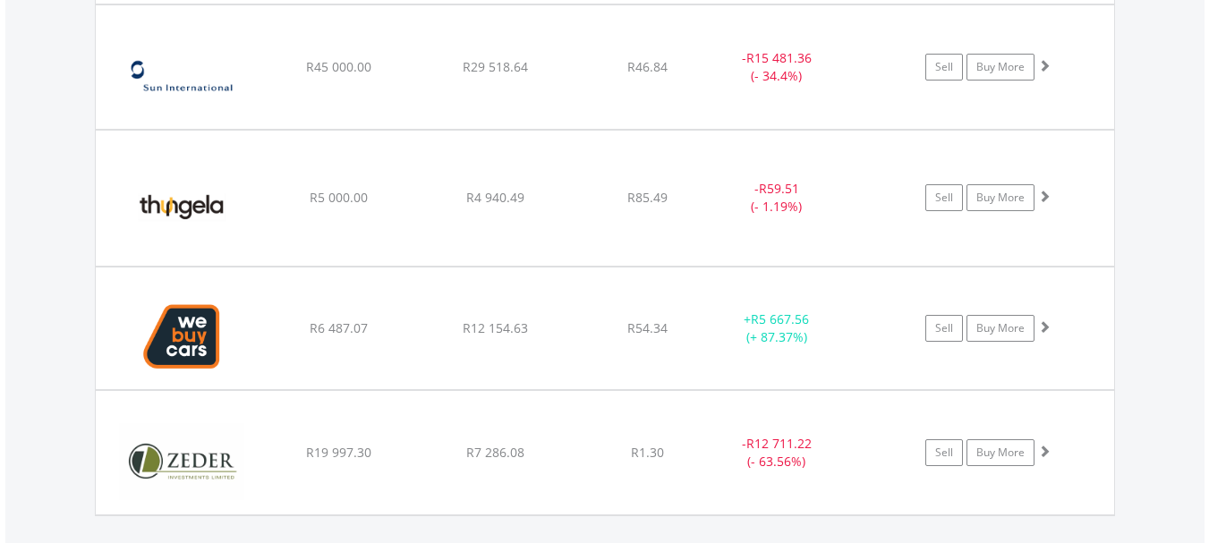
scroll to position [6231, 0]
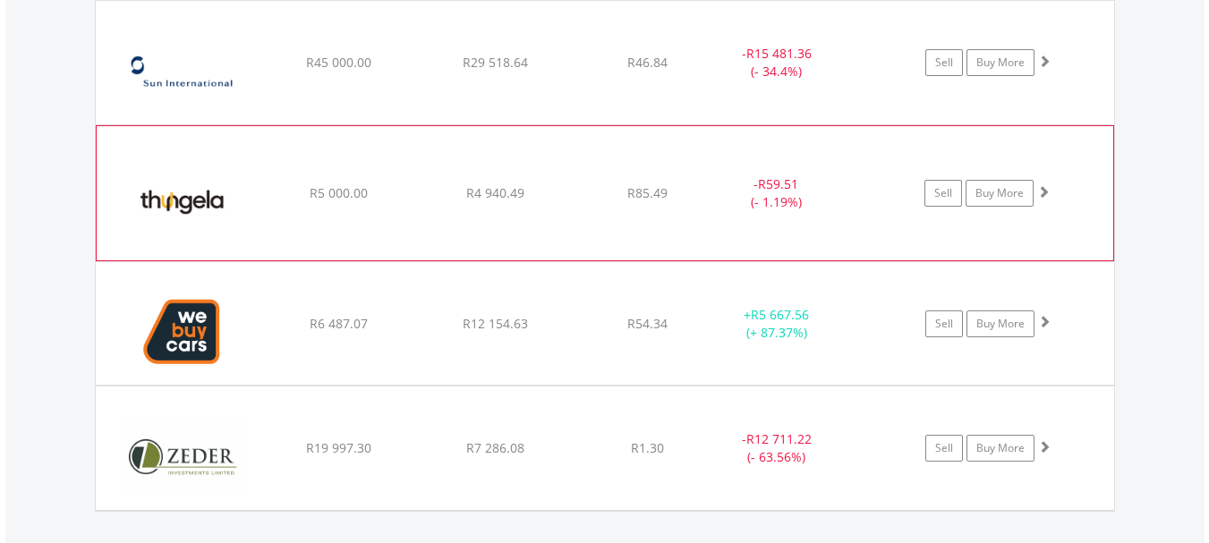
click at [1046, 188] on span at bounding box center [1043, 191] width 13 height 13
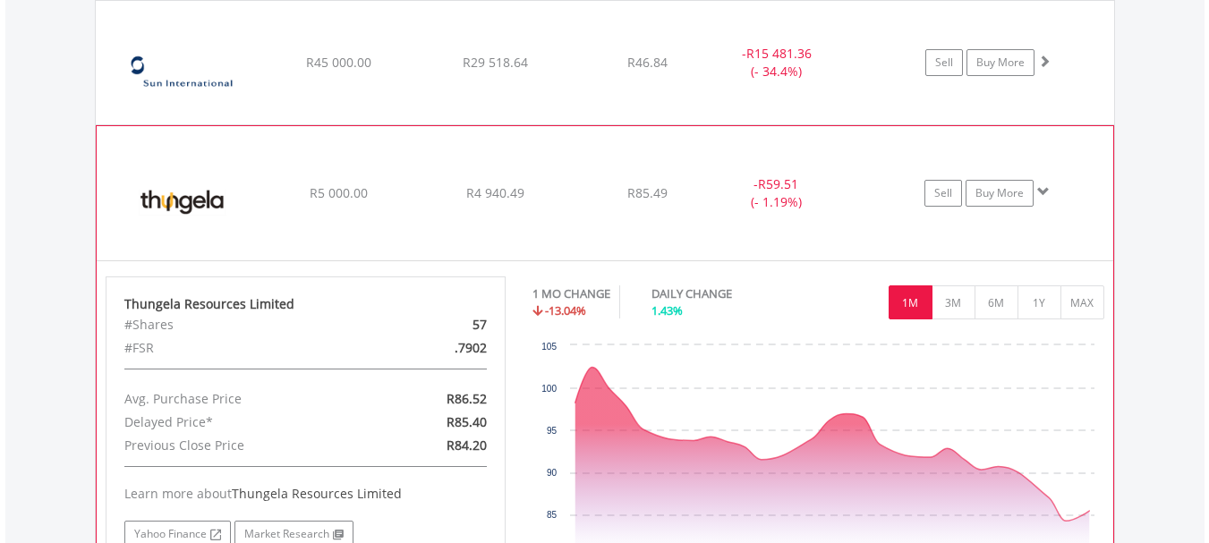
click at [1046, 188] on span at bounding box center [1043, 191] width 13 height 13
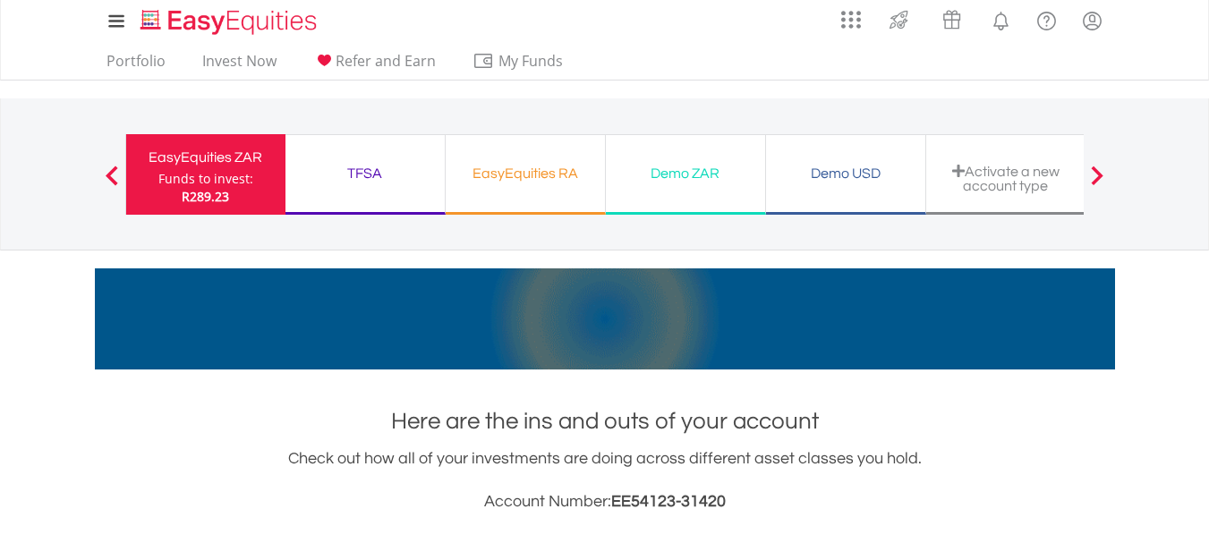
scroll to position [0, 0]
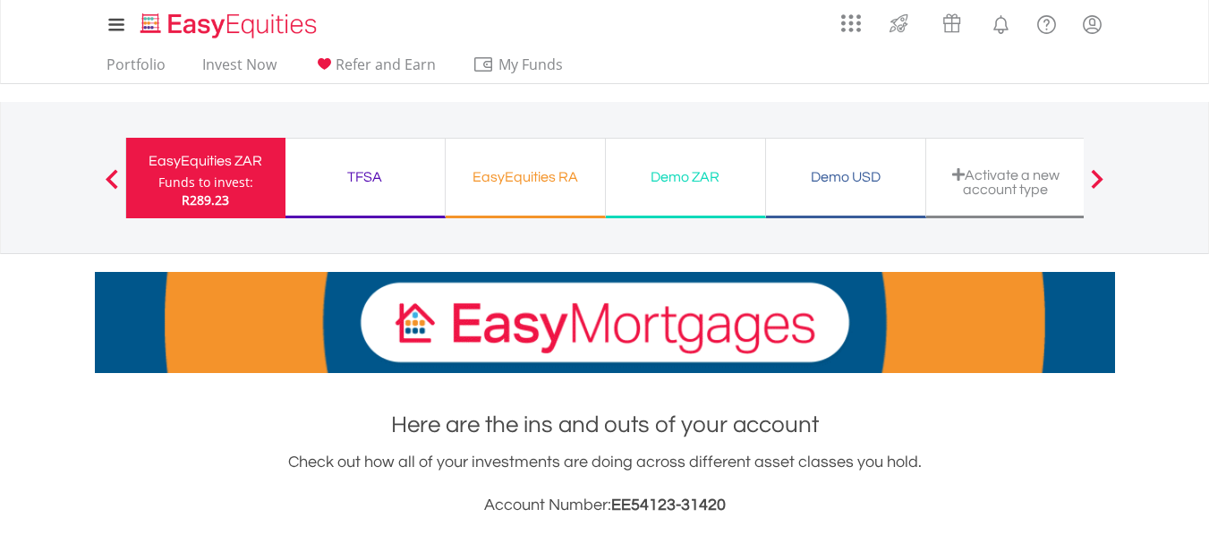
click at [701, 177] on div "Demo ZAR" at bounding box center [686, 177] width 138 height 25
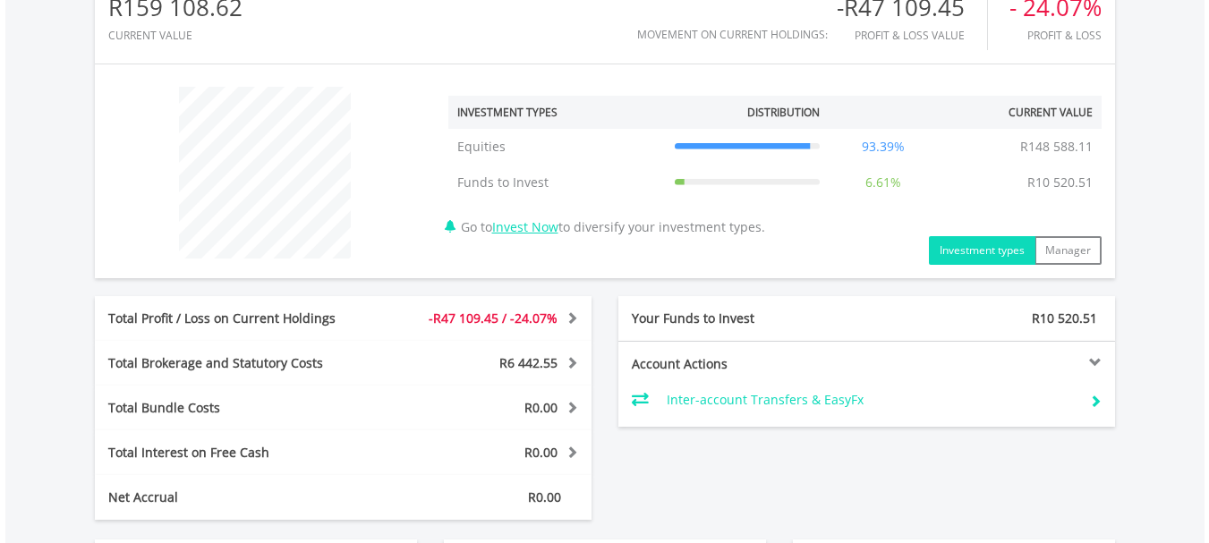
scroll to position [680, 0]
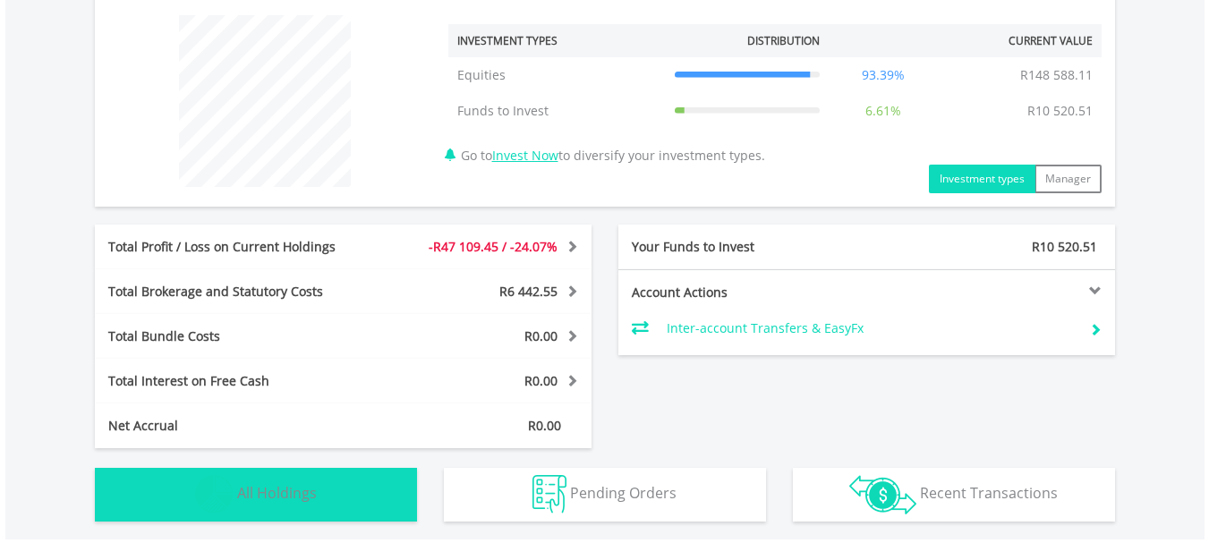
click at [265, 494] on span "All Holdings" at bounding box center [277, 493] width 80 height 20
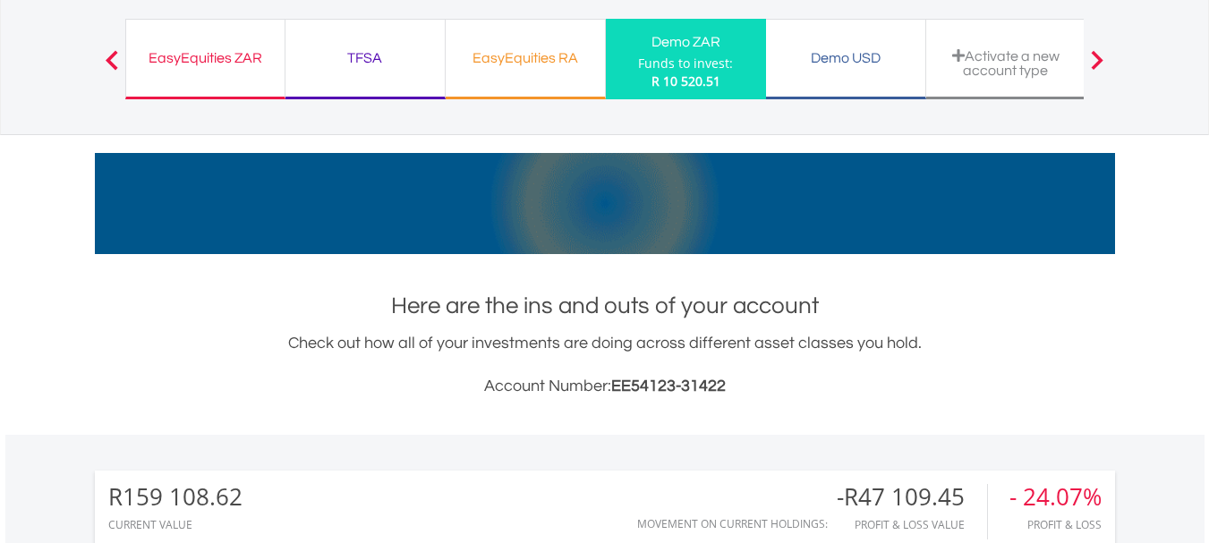
scroll to position [0, 0]
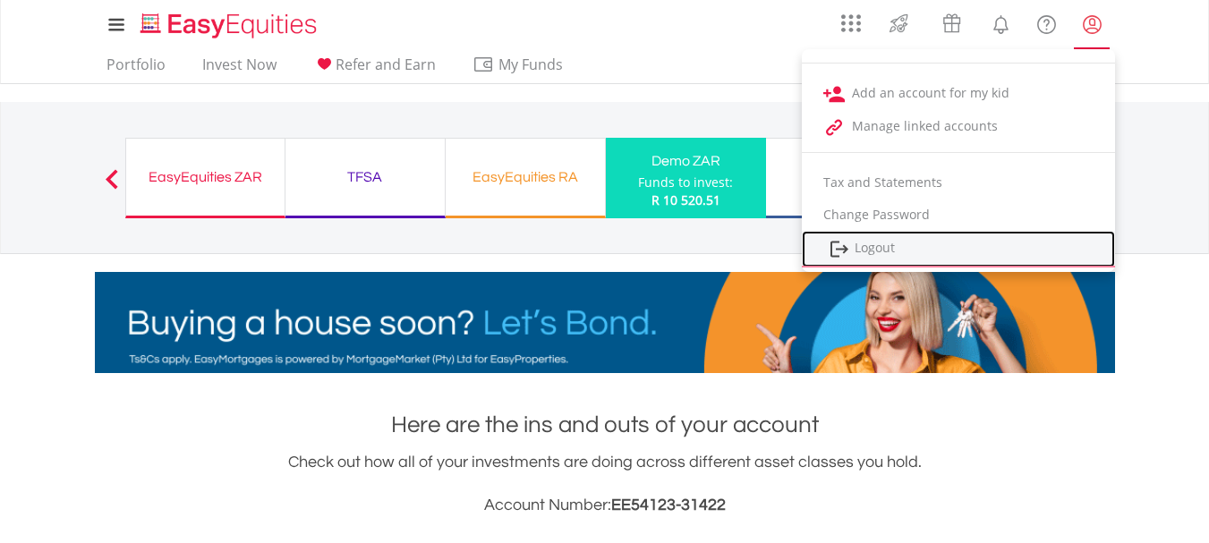
click at [876, 245] on link "Logout" at bounding box center [958, 249] width 313 height 37
